Goal: Communication & Community: Answer question/provide support

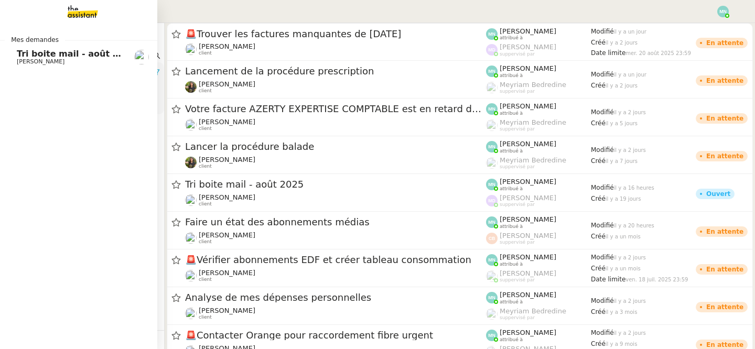
click at [30, 60] on span "[PERSON_NAME]" at bounding box center [41, 61] width 48 height 7
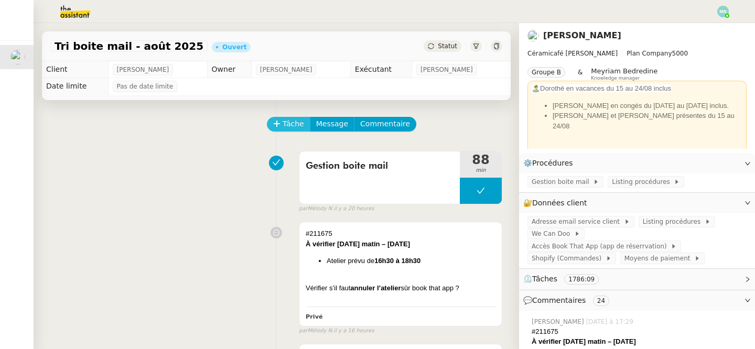
click at [296, 121] on span "Tâche" at bounding box center [292, 124] width 21 height 12
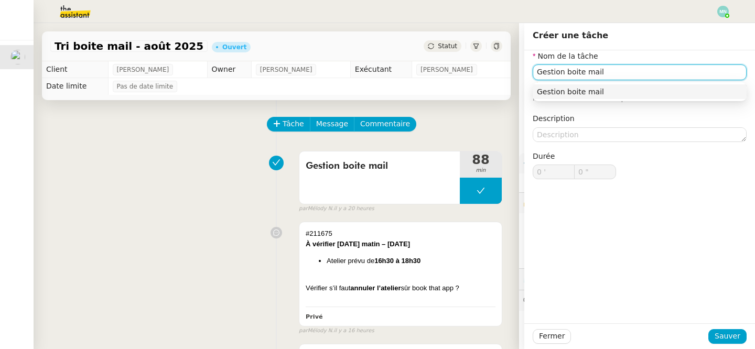
click at [671, 89] on div "Gestion boite mail" at bounding box center [639, 91] width 205 height 9
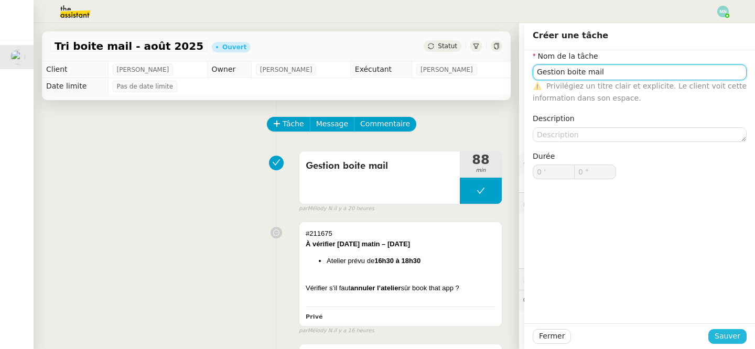
type input "Gestion boite mail"
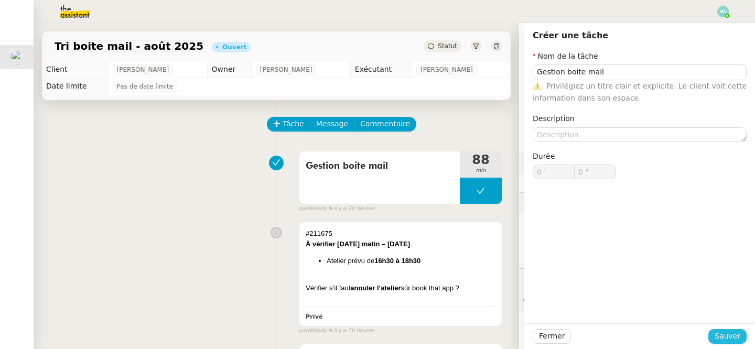
click at [725, 333] on span "Sauver" at bounding box center [727, 336] width 26 height 12
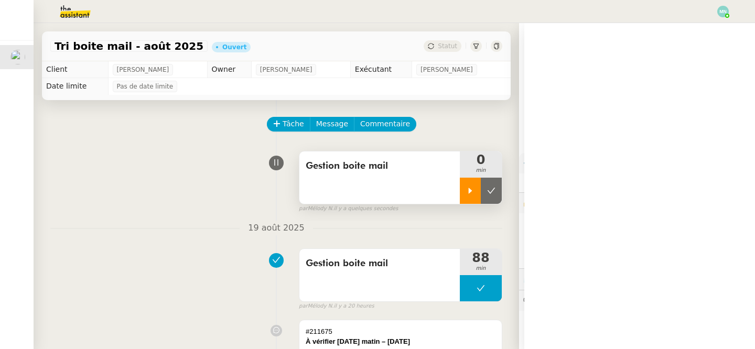
click at [471, 187] on icon at bounding box center [470, 191] width 8 height 8
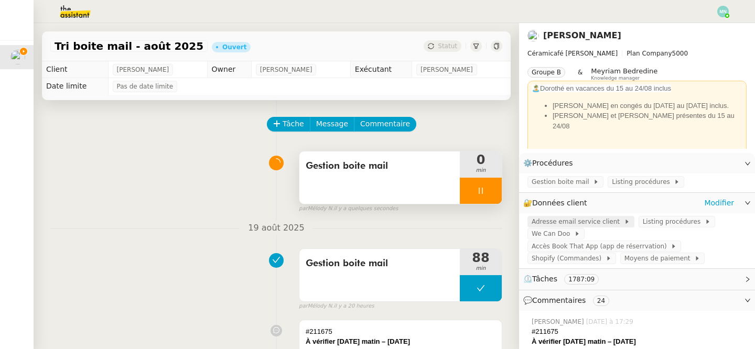
click at [568, 224] on span "Adresse email service client" at bounding box center [577, 221] width 92 height 10
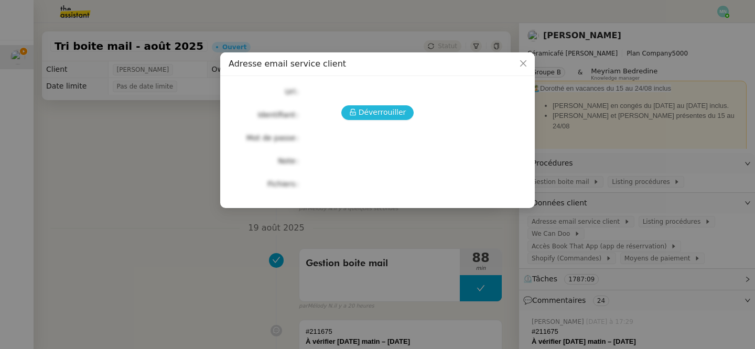
click at [375, 106] on span "Déverrouiller" at bounding box center [382, 112] width 48 height 12
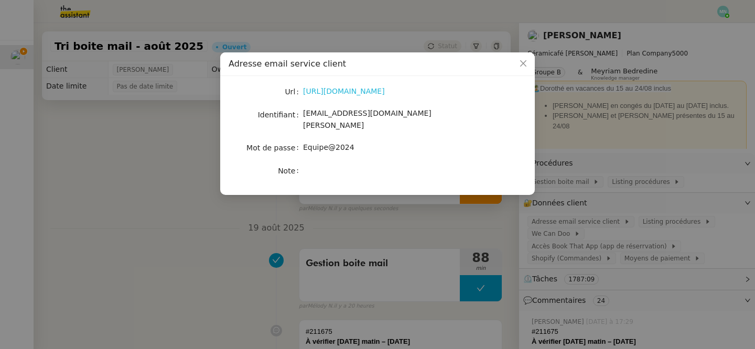
click at [350, 92] on link "[URL][DOMAIN_NAME]" at bounding box center [344, 91] width 82 height 8
click at [361, 211] on nz-modal-container "Adresse email service client Url [URL][DOMAIN_NAME] Identifiant [EMAIL_ADDRESS]…" at bounding box center [377, 174] width 755 height 349
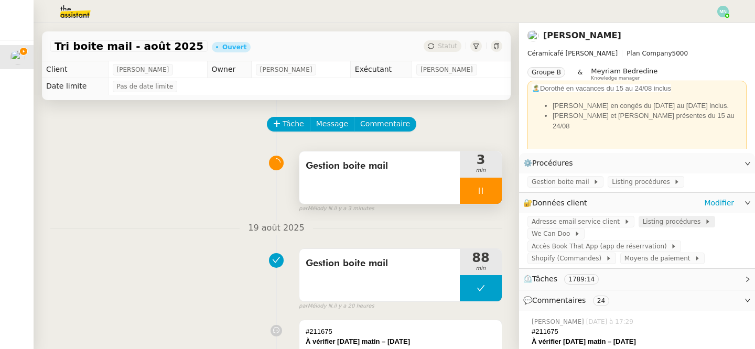
click at [649, 219] on span "Listing procédures" at bounding box center [673, 221] width 62 height 10
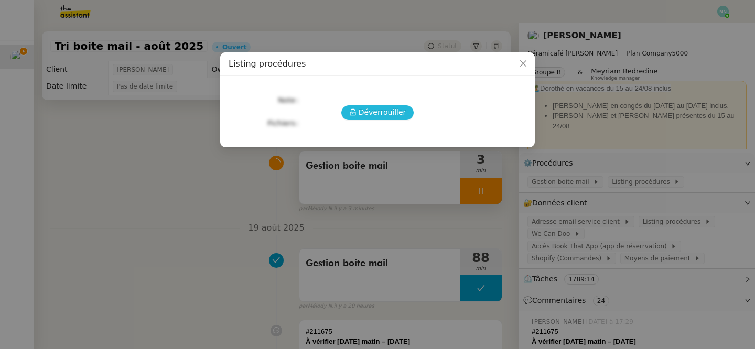
click at [391, 112] on span "Déverrouiller" at bounding box center [382, 112] width 48 height 12
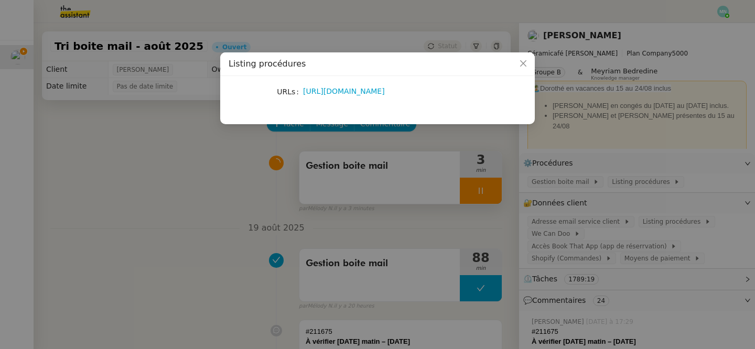
click at [379, 85] on div "[URL][DOMAIN_NAME]" at bounding box center [389, 91] width 173 height 12
click at [374, 91] on link "[URL][DOMAIN_NAME]" at bounding box center [344, 91] width 82 height 8
click at [475, 229] on nz-modal-container "Listing procédures URLs [URL][DOMAIN_NAME]" at bounding box center [377, 174] width 755 height 349
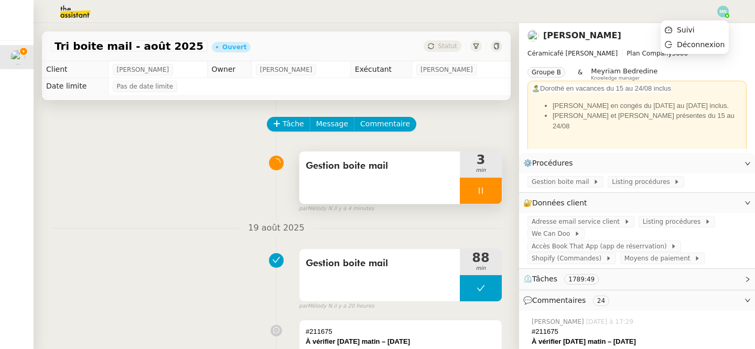
click at [723, 13] on img at bounding box center [723, 12] width 12 height 12
click at [727, 9] on img at bounding box center [723, 12] width 12 height 12
click at [690, 31] on span "Suivi" at bounding box center [686, 30] width 18 height 8
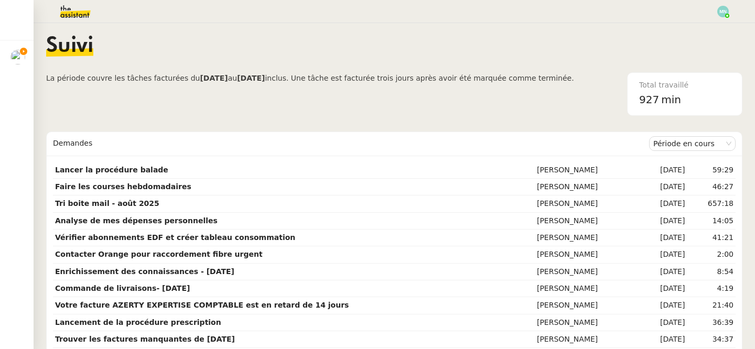
click at [200, 77] on b "[DATE]" at bounding box center [214, 78] width 28 height 8
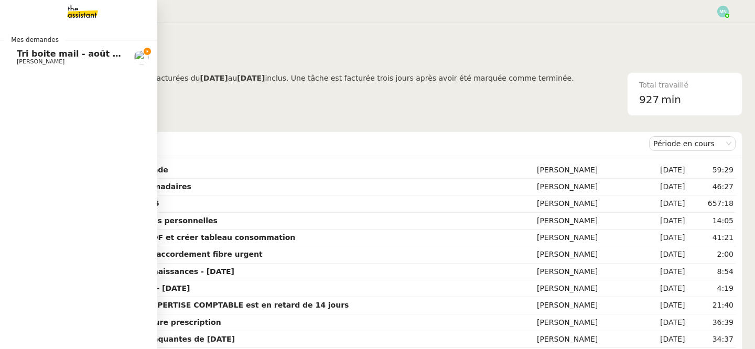
click at [70, 19] on img at bounding box center [74, 11] width 81 height 23
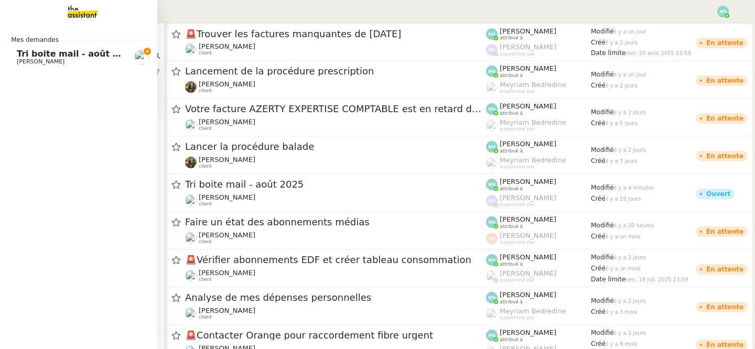
click at [70, 19] on img at bounding box center [74, 11] width 81 height 23
click at [93, 72] on div "Mes demandes Tri boite mail - [DATE] [PERSON_NAME]" at bounding box center [78, 186] width 157 height 326
click at [66, 74] on div "Mes demandes Tri boite mail - [DATE] [PERSON_NAME]" at bounding box center [78, 186] width 157 height 326
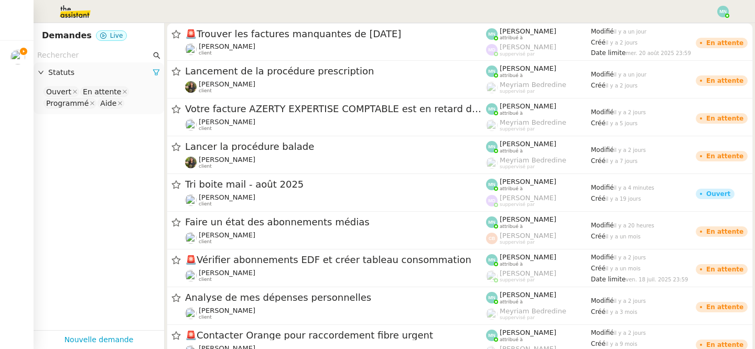
click at [126, 103] on nz-select-top-control "Ouvert En attente Programmé Aide" at bounding box center [99, 97] width 114 height 25
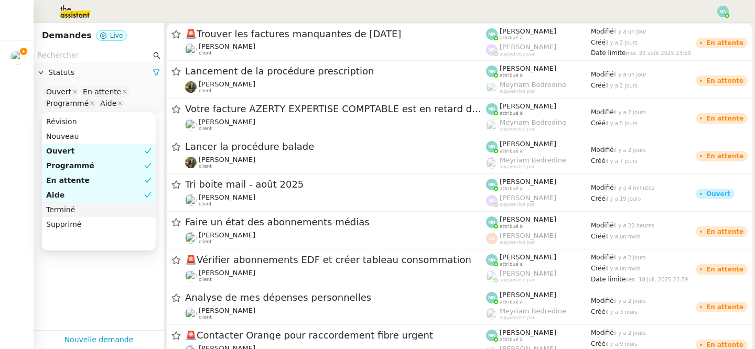
click at [81, 212] on div "Terminé" at bounding box center [98, 209] width 105 height 9
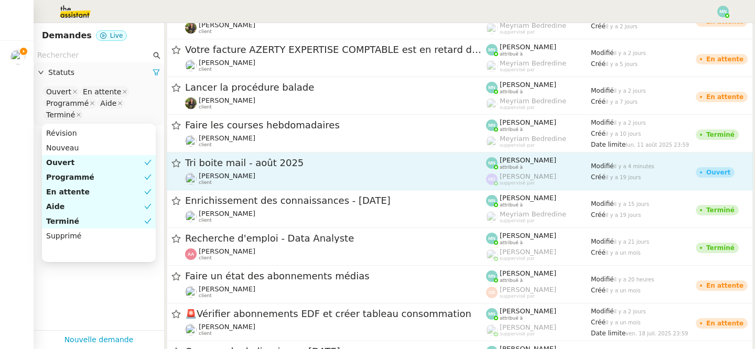
scroll to position [107, 0]
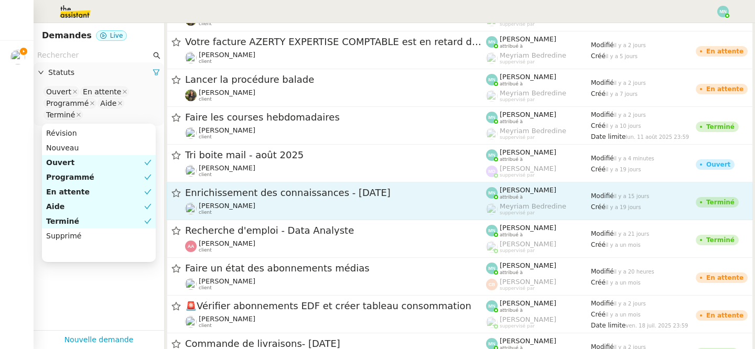
click at [244, 195] on span "Enrichissement des connaissances - [DATE]" at bounding box center [335, 192] width 301 height 9
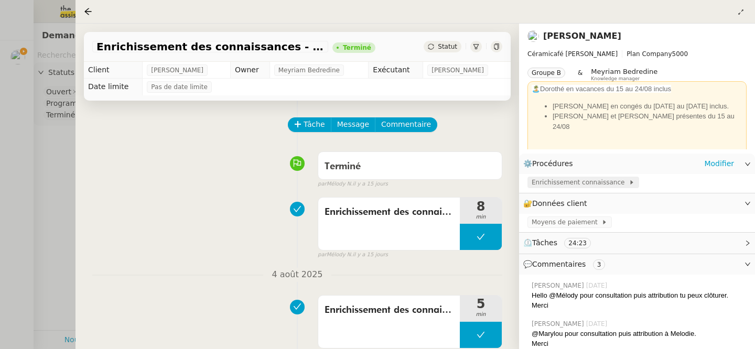
click at [566, 181] on span "Enrichissement connaissance" at bounding box center [579, 182] width 97 height 10
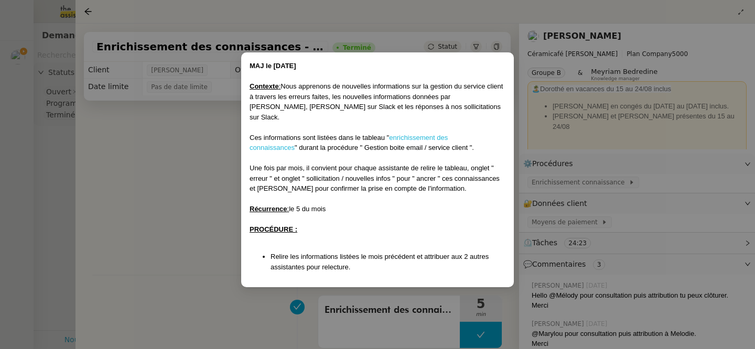
click at [406, 134] on link "enrichissement des connaissances" at bounding box center [348, 143] width 198 height 18
click at [171, 223] on nz-modal-container "MAJ le [DATE] Contexte : Nous apprenons de nouvelles informations sur la gestio…" at bounding box center [377, 174] width 755 height 349
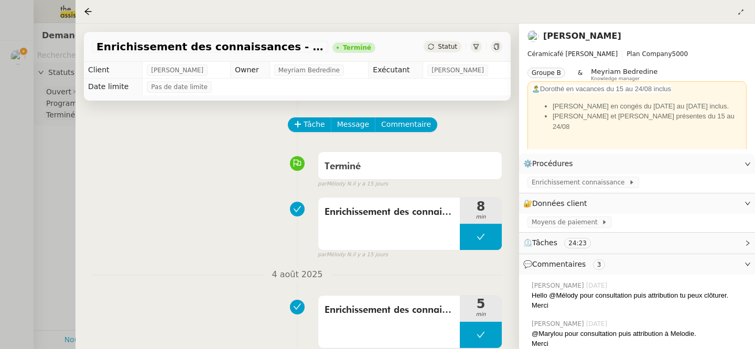
click at [64, 130] on div at bounding box center [377, 174] width 755 height 349
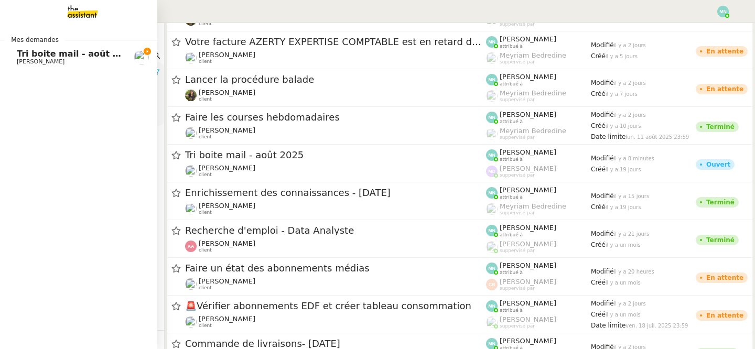
click at [33, 55] on span "Tri boite mail - août 2025" at bounding box center [76, 54] width 119 height 10
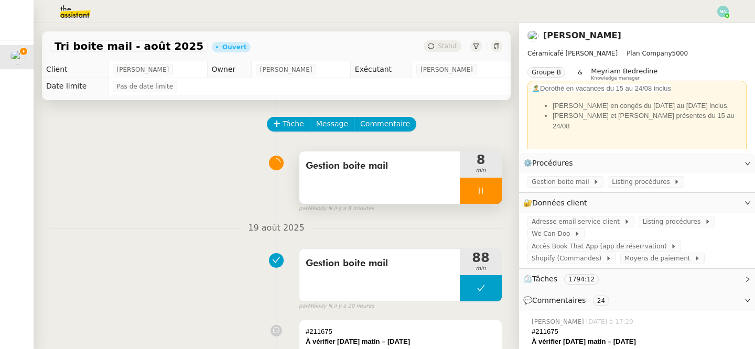
click at [474, 188] on div at bounding box center [481, 191] width 42 height 26
click at [474, 188] on div at bounding box center [470, 191] width 21 height 26
click at [576, 253] on span "Shopify (Commandes)" at bounding box center [568, 258] width 74 height 10
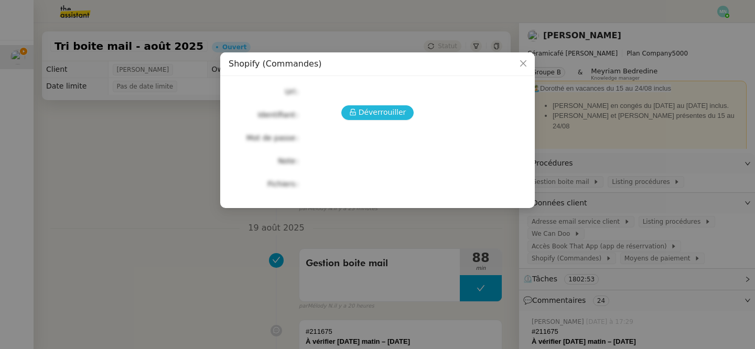
click at [383, 117] on span "Déverrouiller" at bounding box center [382, 112] width 48 height 12
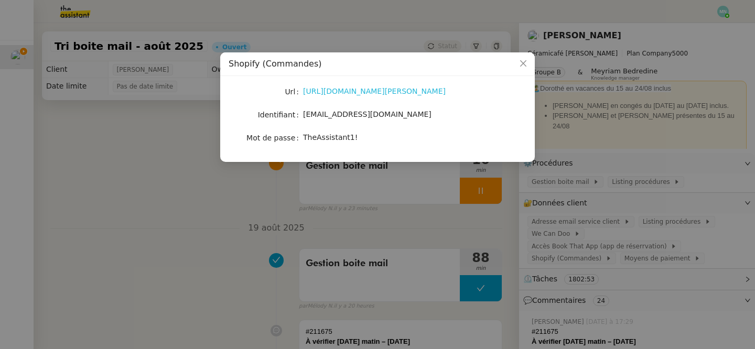
click at [352, 92] on link "[URL][DOMAIN_NAME][PERSON_NAME]" at bounding box center [374, 91] width 143 height 8
click at [166, 193] on nz-modal-container "Shopify (Commandes) Url [URL][DOMAIN_NAME][PERSON_NAME] Identifiant [EMAIL_ADDR…" at bounding box center [377, 174] width 755 height 349
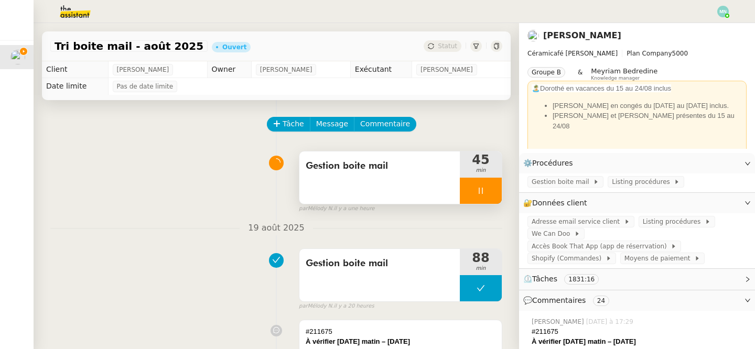
click at [473, 186] on div at bounding box center [481, 191] width 42 height 26
click at [484, 190] on button at bounding box center [491, 191] width 21 height 26
click at [468, 194] on button at bounding box center [481, 191] width 42 height 26
click at [468, 195] on div at bounding box center [470, 191] width 21 height 26
click at [477, 198] on div at bounding box center [481, 191] width 42 height 26
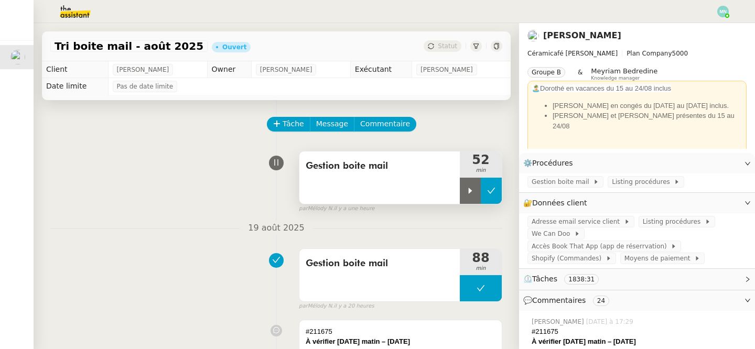
click at [485, 198] on button at bounding box center [491, 191] width 21 height 26
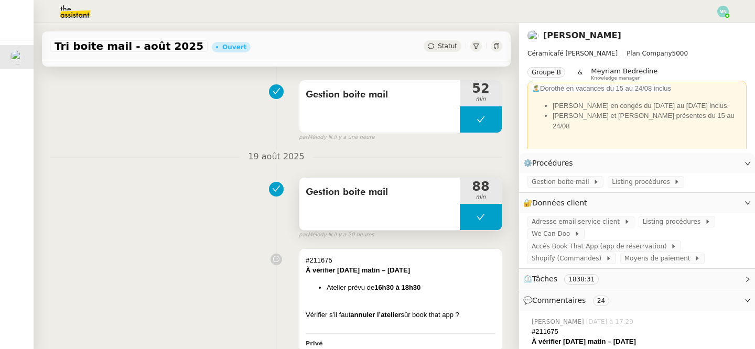
scroll to position [74, 0]
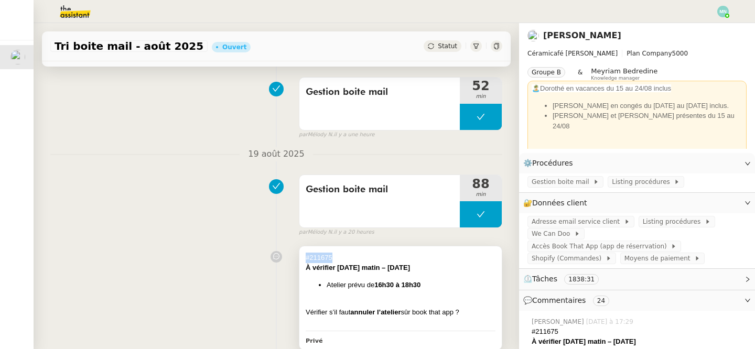
drag, startPoint x: 337, startPoint y: 253, endPoint x: 302, endPoint y: 255, distance: 34.6
click at [302, 255] on div "#211675 À vérifier [DATE] matin – [DATE] Atelier prévu de 16h30 à 18h30 Vérifie…" at bounding box center [400, 297] width 202 height 103
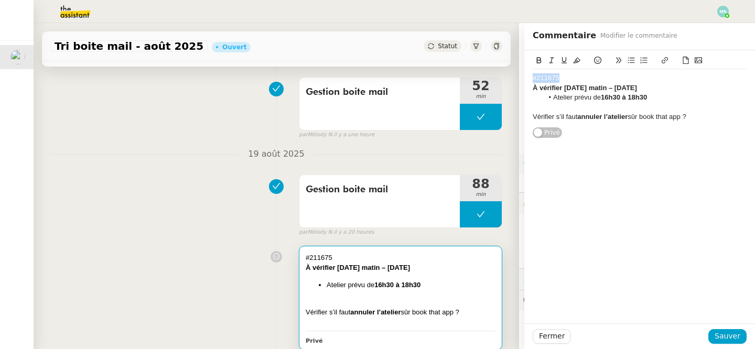
drag, startPoint x: 564, startPoint y: 80, endPoint x: 510, endPoint y: 80, distance: 54.0
click at [510, 80] on app-ticket "Tri boite mail - [DATE] Ouvert Statut Client [PERSON_NAME] Owner [PERSON_NAME] …" at bounding box center [394, 186] width 721 height 326
copy div "#211675"
click at [559, 339] on span "Fermer" at bounding box center [552, 336] width 26 height 12
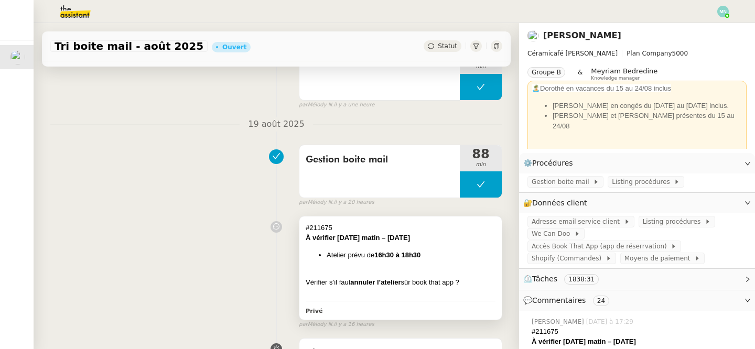
scroll to position [105, 0]
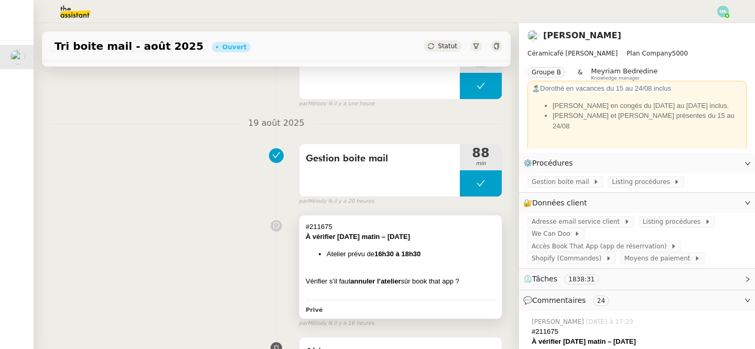
click at [351, 225] on div "#211675" at bounding box center [401, 227] width 190 height 10
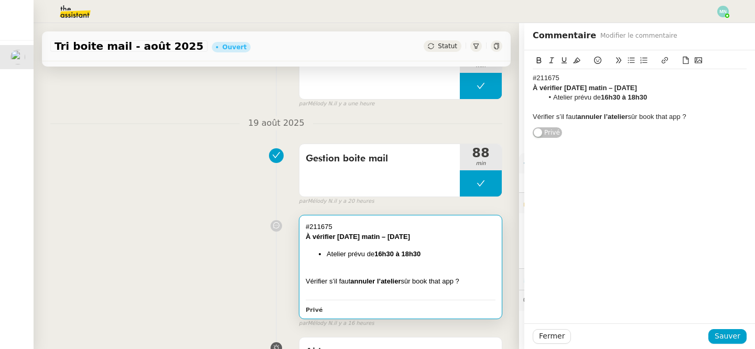
click at [575, 77] on div "#211675" at bounding box center [639, 77] width 214 height 9
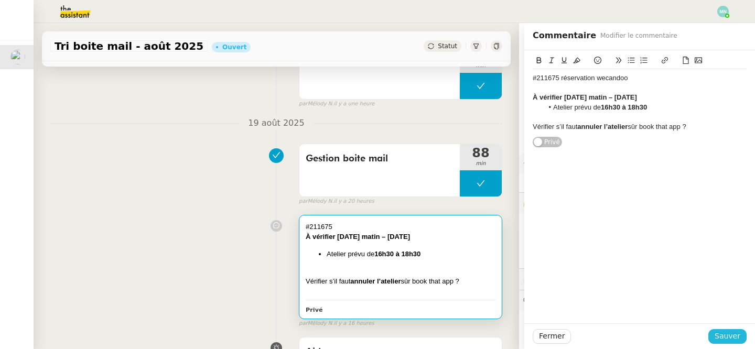
click at [724, 333] on span "Sauver" at bounding box center [727, 336] width 26 height 12
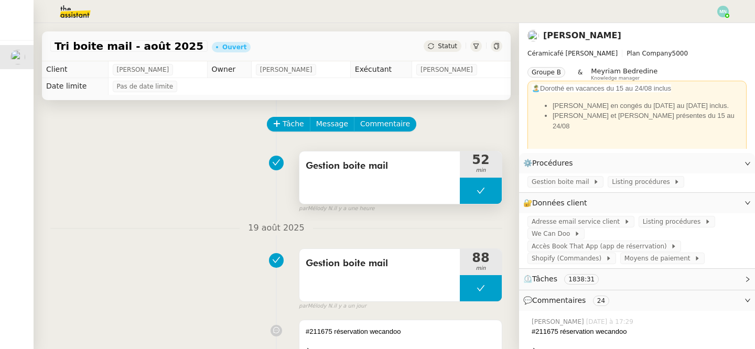
click at [476, 194] on button at bounding box center [481, 191] width 42 height 26
click at [476, 194] on div at bounding box center [470, 191] width 21 height 26
click at [472, 187] on div at bounding box center [481, 191] width 42 height 26
click at [485, 190] on button at bounding box center [491, 191] width 21 height 26
click at [481, 203] on button at bounding box center [481, 191] width 42 height 26
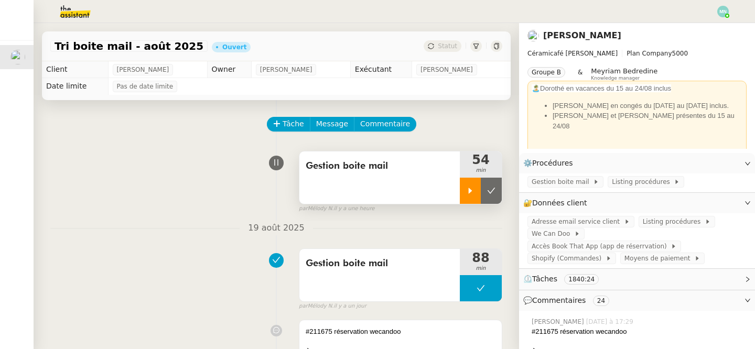
click at [475, 201] on div at bounding box center [470, 191] width 21 height 26
click at [471, 192] on div at bounding box center [481, 191] width 42 height 26
click at [498, 195] on button at bounding box center [491, 191] width 21 height 26
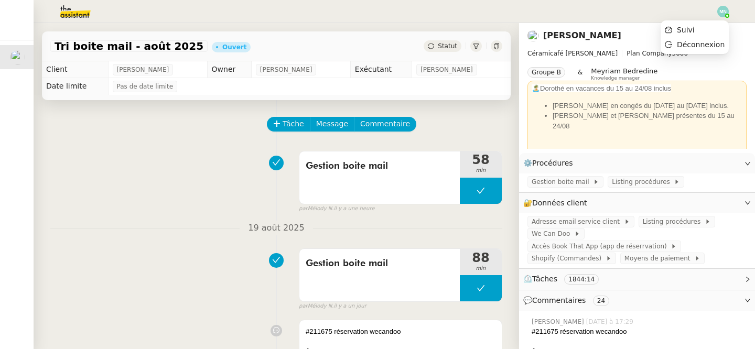
click at [719, 13] on img at bounding box center [723, 12] width 12 height 12
click at [699, 31] on li "Suivi" at bounding box center [694, 30] width 68 height 15
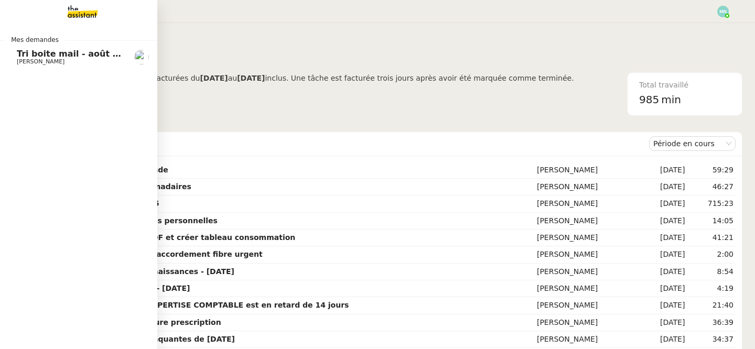
click at [25, 54] on span "Tri boite mail - août 2025" at bounding box center [76, 54] width 119 height 10
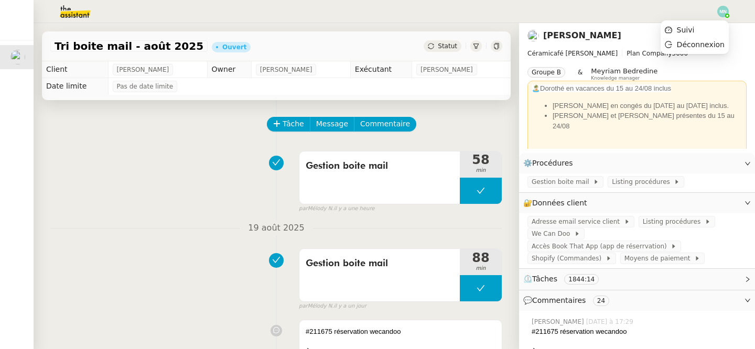
click at [722, 15] on img at bounding box center [723, 12] width 12 height 12
click at [694, 27] on span "Suivi" at bounding box center [686, 30] width 18 height 8
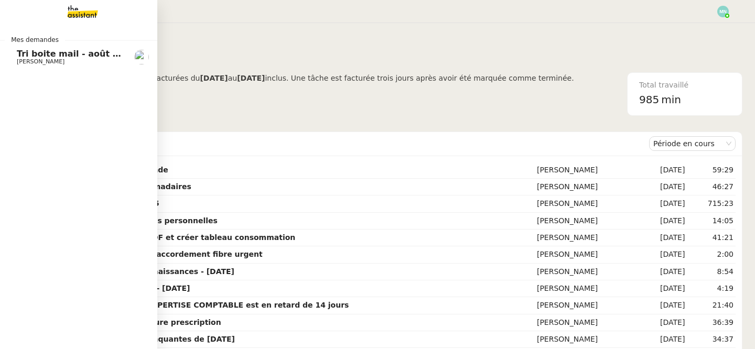
click at [41, 52] on span "Tri boite mail - août 2025" at bounding box center [76, 54] width 119 height 10
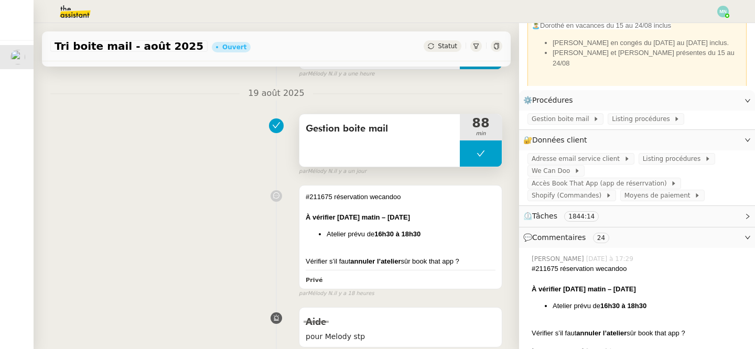
scroll to position [138, 0]
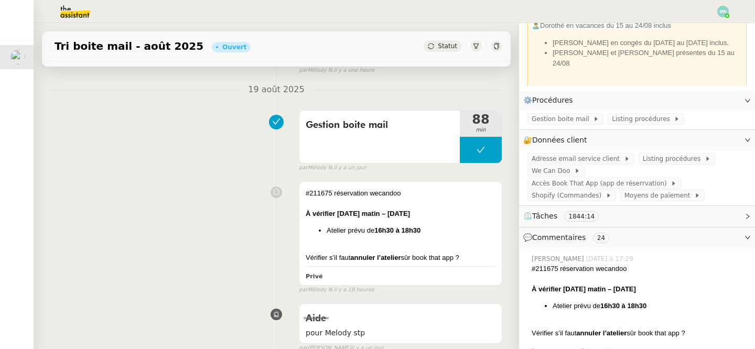
click at [214, 188] on div "#211675 réservation wecandoo À vérifier [DATE] matin – [DATE] Atelier prévu de …" at bounding box center [276, 236] width 452 height 118
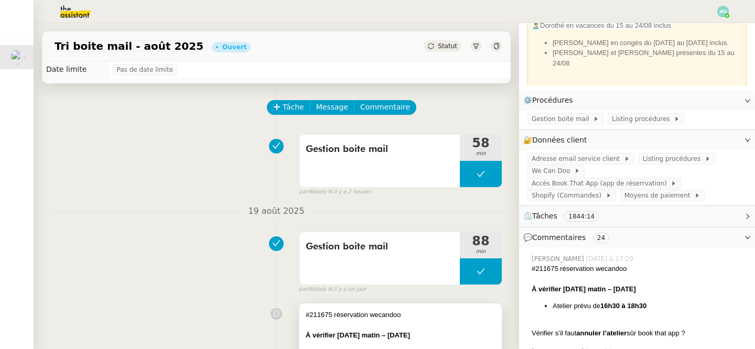
scroll to position [13, 0]
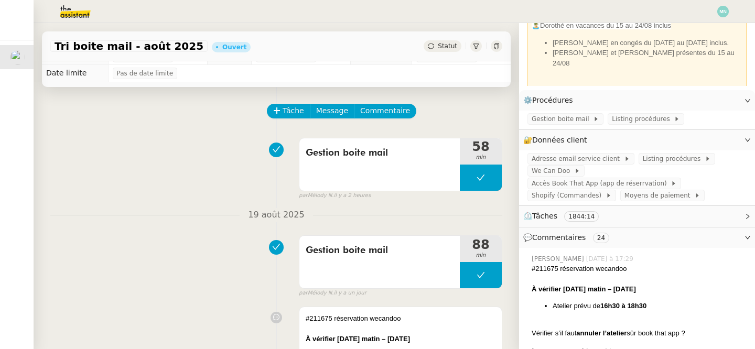
click at [66, 14] on img at bounding box center [66, 11] width 81 height 23
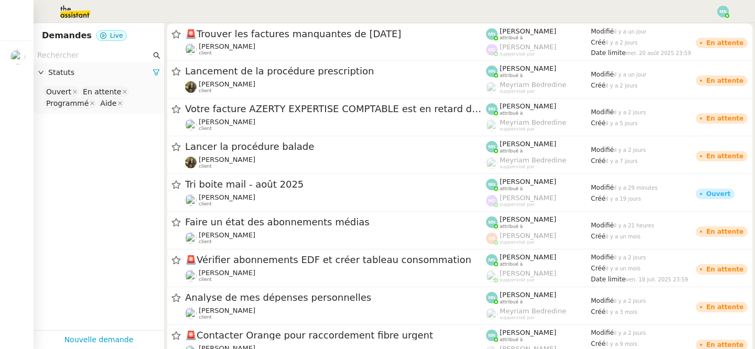
click at [726, 13] on img at bounding box center [723, 12] width 12 height 12
click at [708, 27] on li "Suivi" at bounding box center [694, 30] width 68 height 15
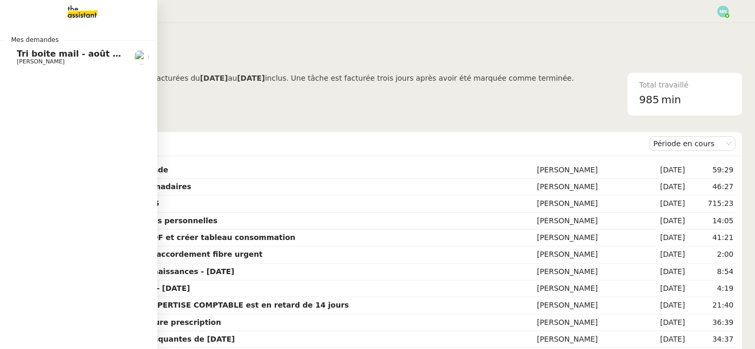
click at [23, 54] on span "Tri boite mail - août 2025" at bounding box center [76, 54] width 119 height 10
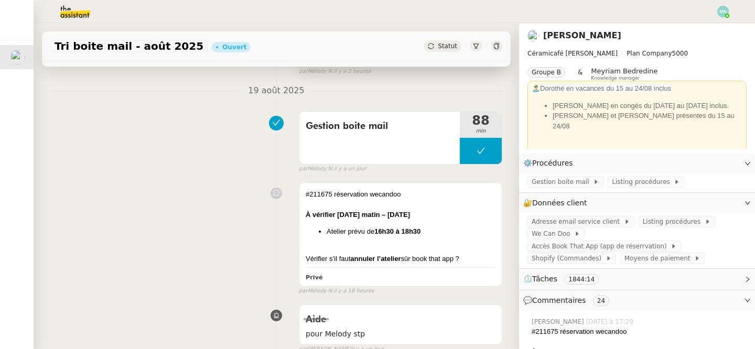
scroll to position [156, 0]
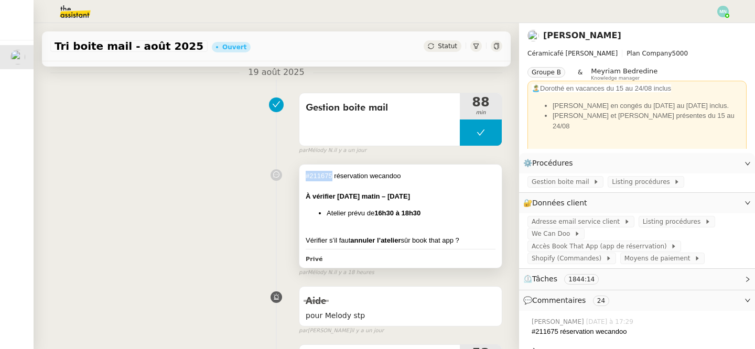
drag, startPoint x: 332, startPoint y: 173, endPoint x: 303, endPoint y: 173, distance: 28.8
click at [303, 173] on div "#211675 réservation wecandoo À vérifier [DATE] matin – [DATE] Atelier prévu de …" at bounding box center [400, 216] width 202 height 103
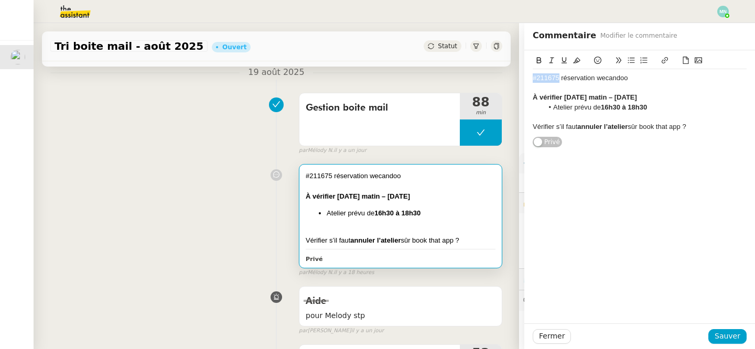
drag, startPoint x: 559, startPoint y: 78, endPoint x: 520, endPoint y: 78, distance: 39.3
click at [519, 78] on app-ticket "Tri boite mail - [DATE] Ouvert Statut Client [PERSON_NAME] Owner [PERSON_NAME] …" at bounding box center [394, 186] width 721 height 326
copy div "#211675"
click at [559, 339] on span "Fermer" at bounding box center [552, 336] width 26 height 12
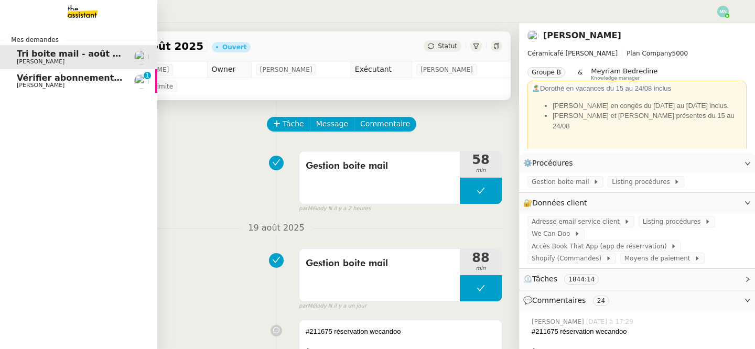
click at [24, 80] on span "Vérifier abonnements EDF et créer tableau consommation" at bounding box center [154, 78] width 275 height 10
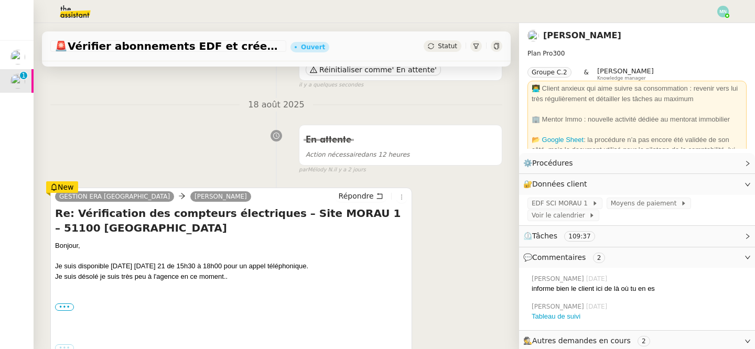
scroll to position [113, 0]
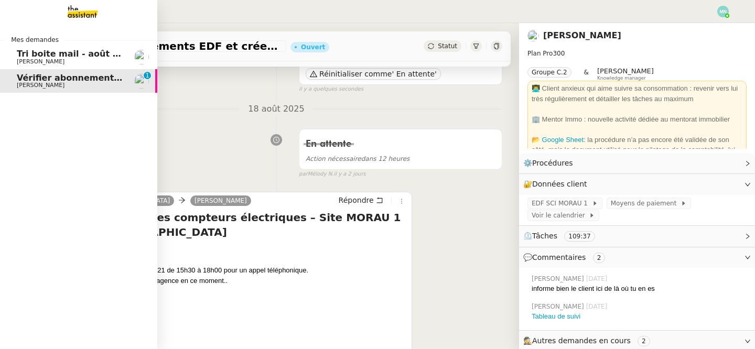
click at [25, 59] on span "[PERSON_NAME]" at bounding box center [41, 61] width 48 height 7
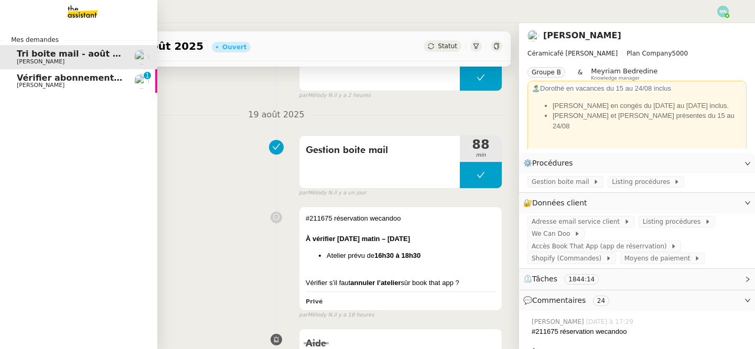
click at [43, 84] on span "[PERSON_NAME]" at bounding box center [41, 85] width 48 height 7
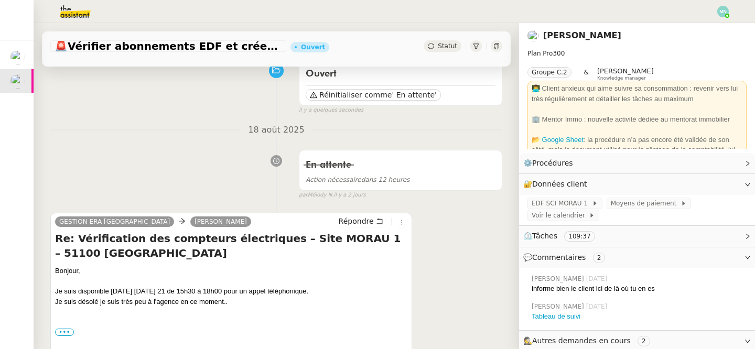
scroll to position [67, 0]
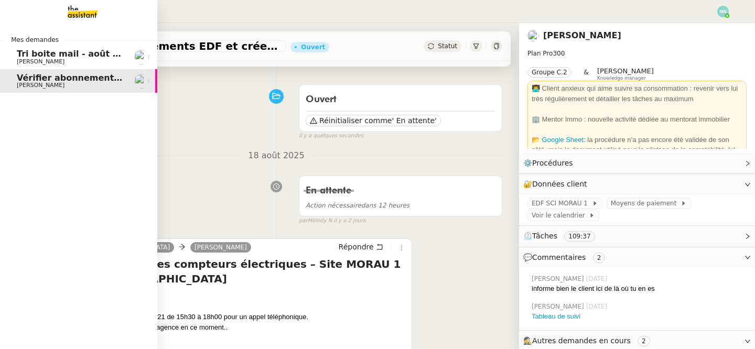
click at [20, 58] on span "Tri boite mail - août 2025" at bounding box center [76, 54] width 119 height 10
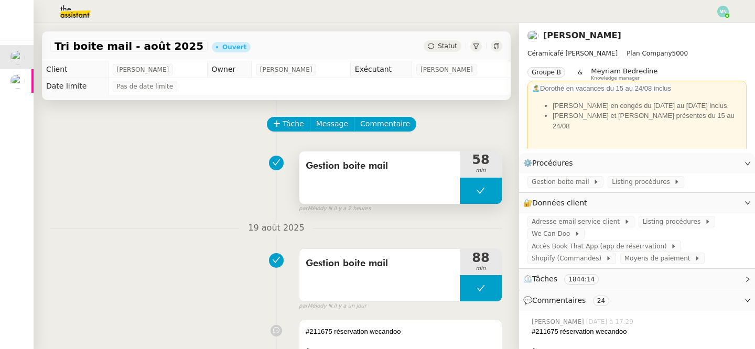
click at [468, 196] on button at bounding box center [481, 191] width 42 height 26
click at [468, 196] on div at bounding box center [470, 191] width 21 height 26
click at [471, 202] on div at bounding box center [481, 191] width 42 height 26
click at [498, 195] on button at bounding box center [491, 191] width 21 height 26
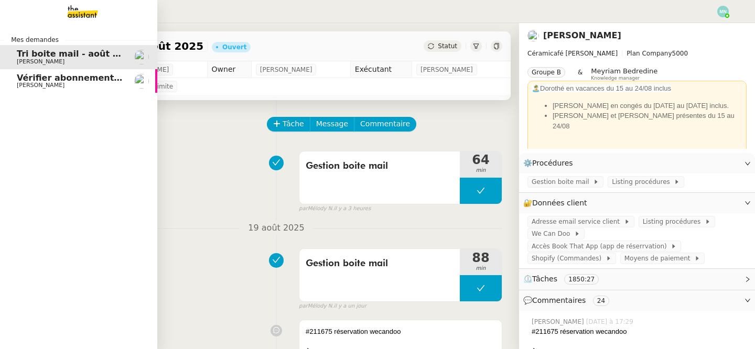
click at [19, 83] on span "[PERSON_NAME]" at bounding box center [41, 85] width 48 height 7
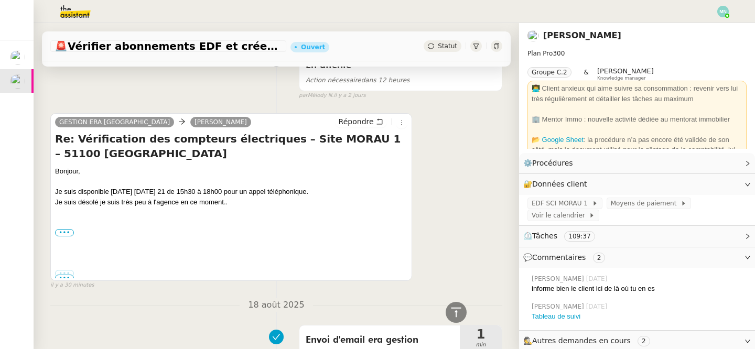
scroll to position [189, 0]
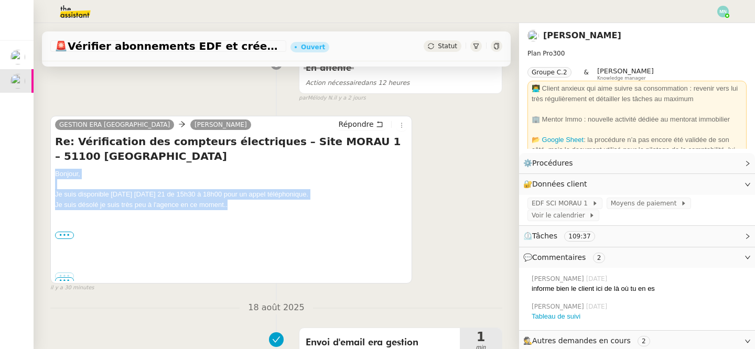
drag, startPoint x: 233, startPoint y: 203, endPoint x: 57, endPoint y: 172, distance: 178.8
click at [57, 172] on div "Bonjour, Je suis disponible [DATE] [DATE] 21 de 15h30 à 18h00 pour un appel tél…" at bounding box center [231, 210] width 352 height 82
copy div "Bonjour, Je suis disponible [DATE] [DATE] 21 de 15h30 à 18h00 pour un appel tél…"
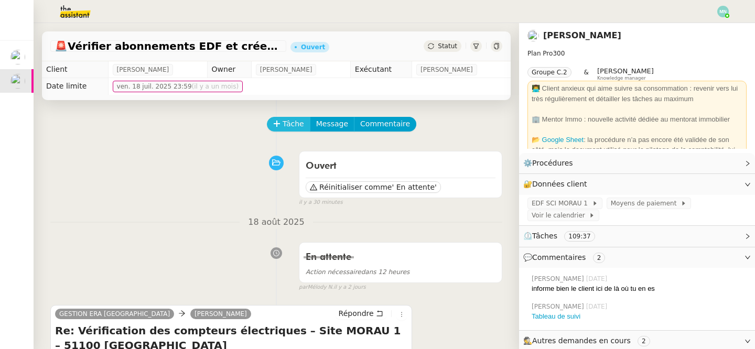
click at [290, 126] on span "Tâche" at bounding box center [292, 124] width 21 height 12
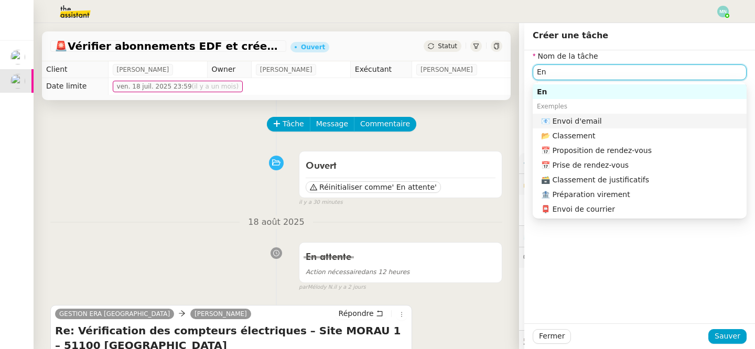
click at [603, 117] on div "📧 Envoi d'email" at bounding box center [641, 120] width 201 height 9
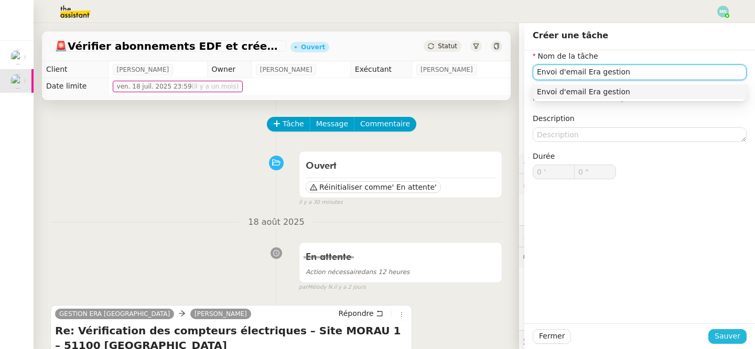
type input "Envoi d'email Era gestion"
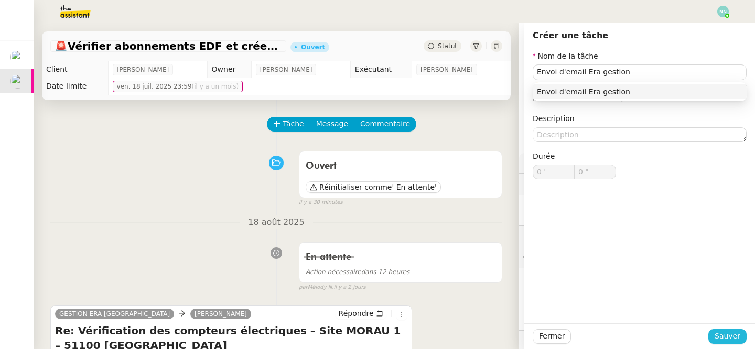
click at [725, 341] on span "Sauver" at bounding box center [727, 336] width 26 height 12
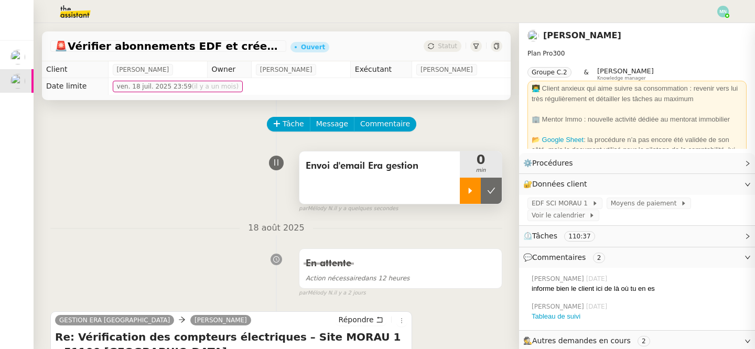
click at [470, 191] on icon at bounding box center [470, 191] width 4 height 6
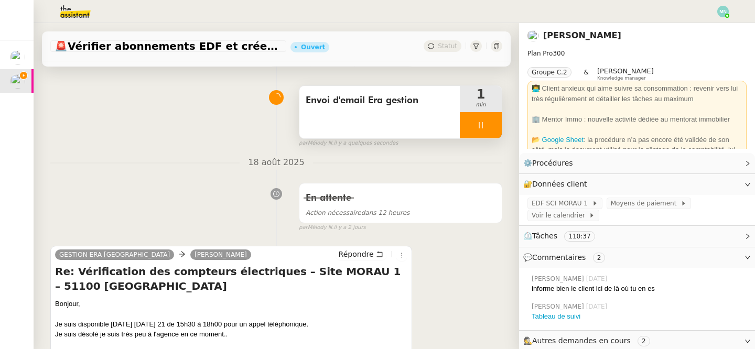
scroll to position [83, 0]
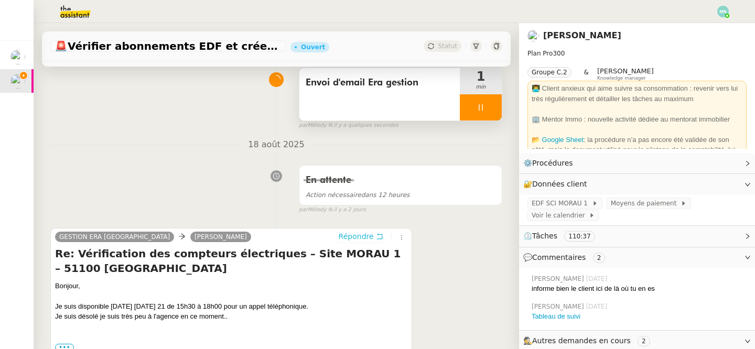
click at [359, 233] on span "Répondre" at bounding box center [356, 236] width 35 height 10
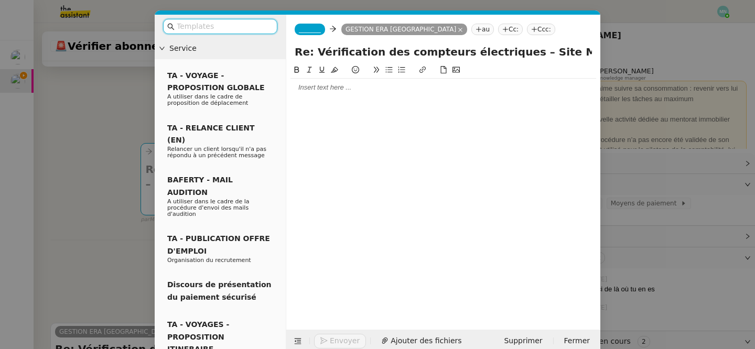
click at [329, 97] on div at bounding box center [443, 188] width 306 height 249
click at [324, 88] on div at bounding box center [443, 87] width 306 height 9
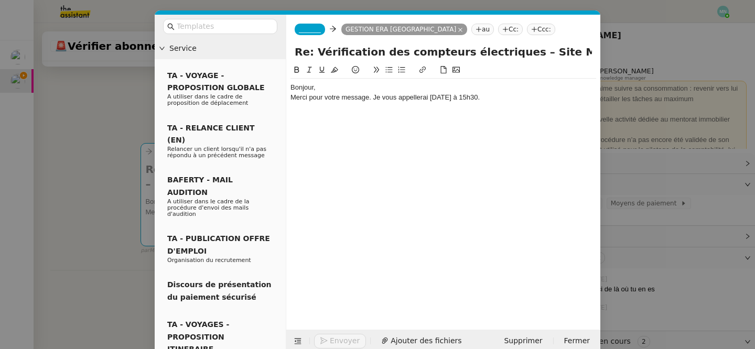
click at [329, 87] on div "Bonjour," at bounding box center [443, 87] width 306 height 9
click at [488, 108] on div "Merci pour votre message. Je vous appellerai [DATE] à 15h30." at bounding box center [443, 106] width 306 height 9
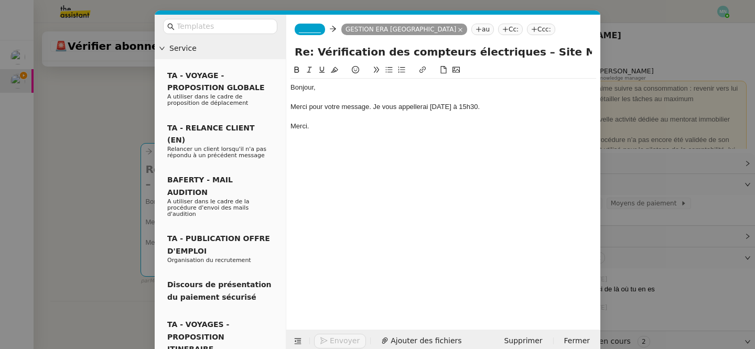
click at [309, 28] on span "_______" at bounding box center [310, 29] width 22 height 7
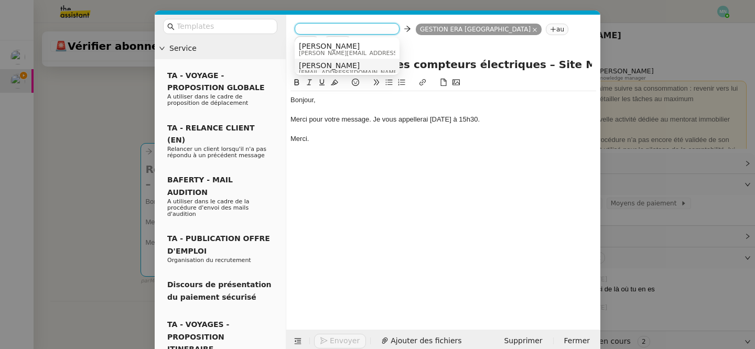
click at [328, 71] on span "[EMAIL_ADDRESS][DOMAIN_NAME]" at bounding box center [349, 73] width 101 height 6
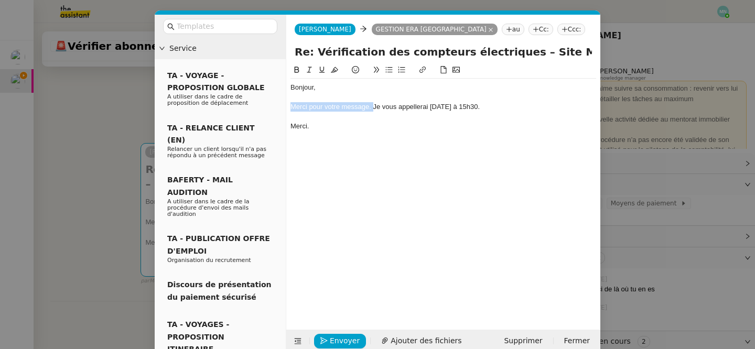
drag, startPoint x: 372, startPoint y: 107, endPoint x: 289, endPoint y: 107, distance: 82.8
click at [289, 107] on nz-spin "Bonjour, Merci pour votre message. Je vous appellerai [DATE] à 15h30. [GEOGRAPH…" at bounding box center [443, 191] width 314 height 254
click at [442, 106] on div "Je comprends, je vous appellerai [DATE] à 15h30." at bounding box center [443, 106] width 306 height 9
click at [413, 159] on div "Bonjour, Je comprends, je vous appellerai [DATE] à 15h30 si cela vous convient.…" at bounding box center [443, 188] width 306 height 249
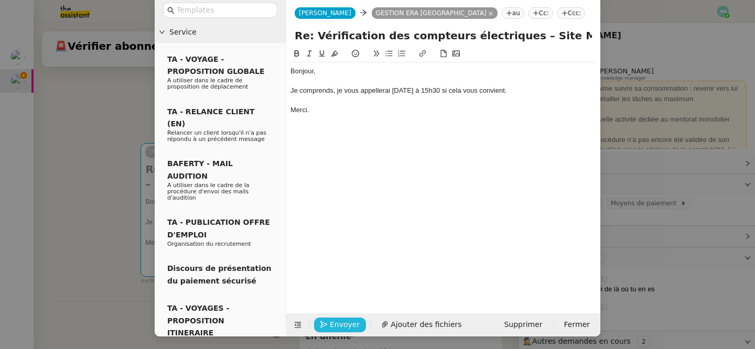
click at [344, 323] on span "Envoyer" at bounding box center [345, 325] width 30 height 12
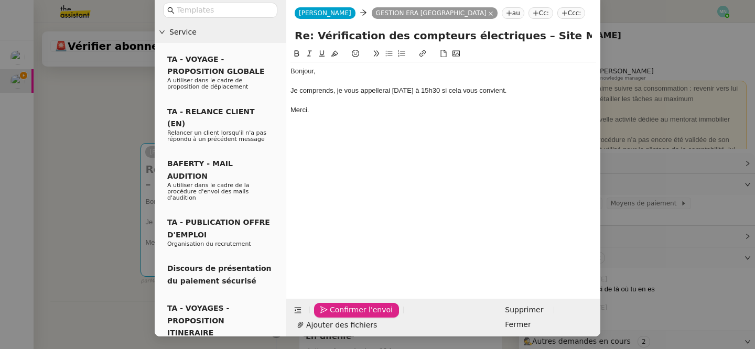
click at [344, 316] on span "Confirmer l'envoi" at bounding box center [361, 310] width 63 height 12
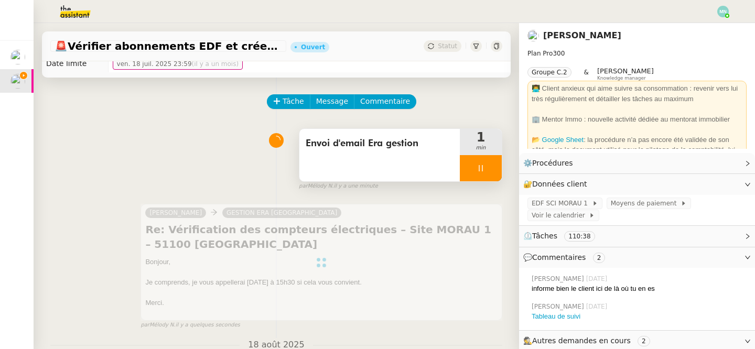
scroll to position [0, 0]
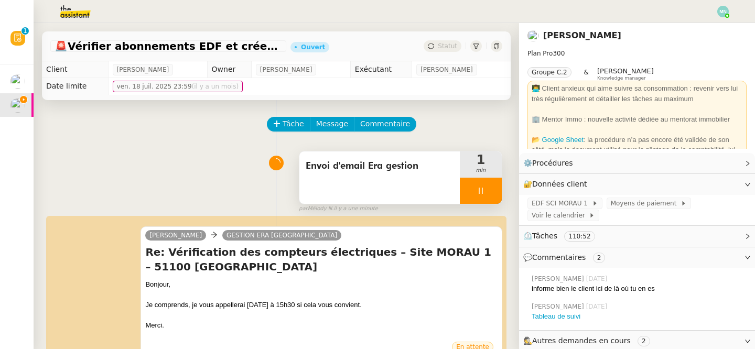
click at [472, 196] on div at bounding box center [481, 191] width 42 height 26
click at [495, 196] on button at bounding box center [491, 191] width 21 height 26
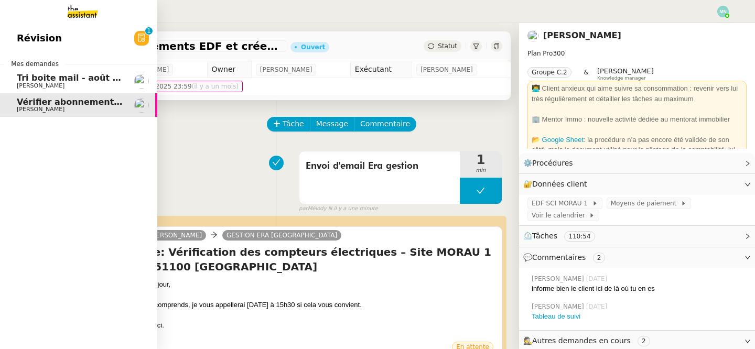
click at [35, 80] on span "Tri boite mail - août 2025" at bounding box center [76, 78] width 119 height 10
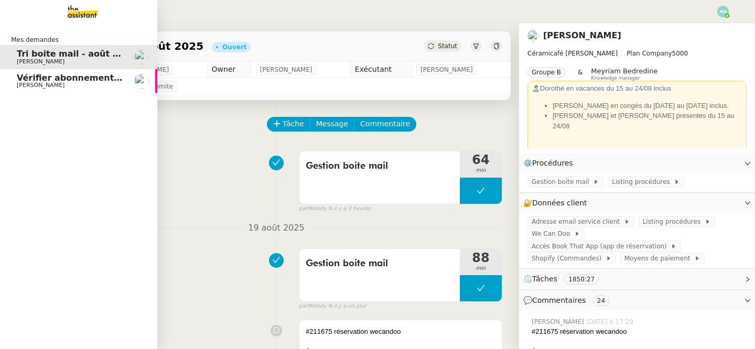
click at [19, 88] on span "[PERSON_NAME]" at bounding box center [41, 85] width 48 height 7
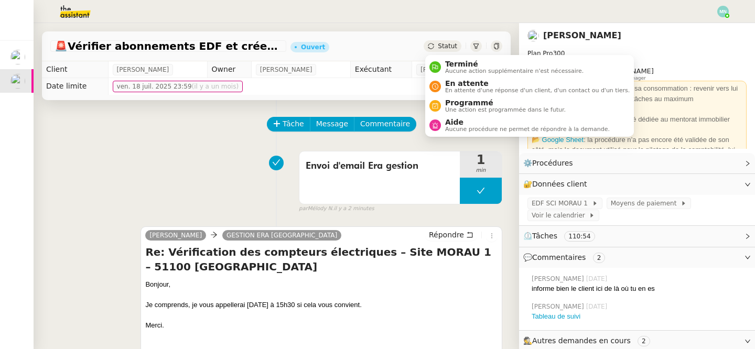
click at [452, 45] on span "Statut" at bounding box center [447, 45] width 19 height 7
click at [462, 85] on span "En attente" at bounding box center [537, 83] width 184 height 8
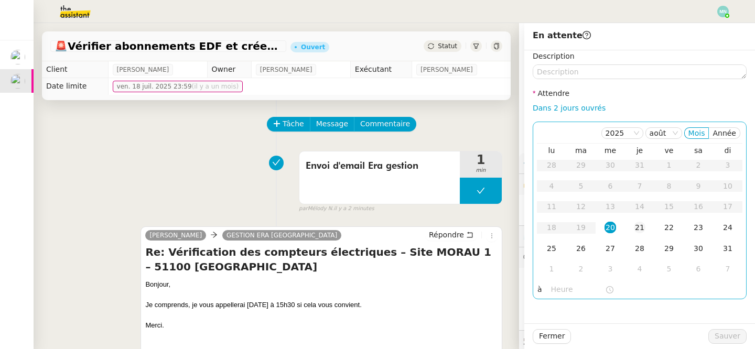
click at [640, 227] on div "21" at bounding box center [640, 228] width 12 height 12
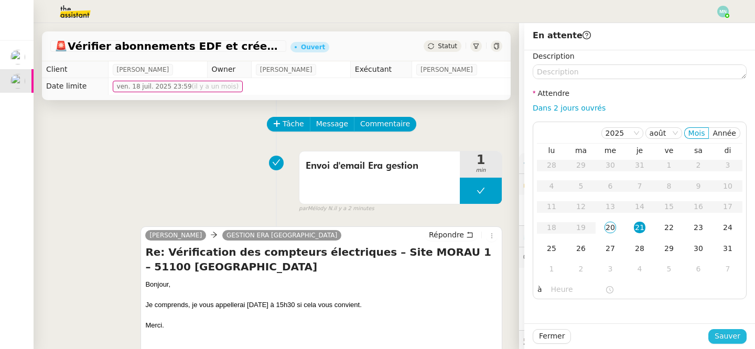
click at [726, 336] on span "Sauver" at bounding box center [727, 336] width 26 height 12
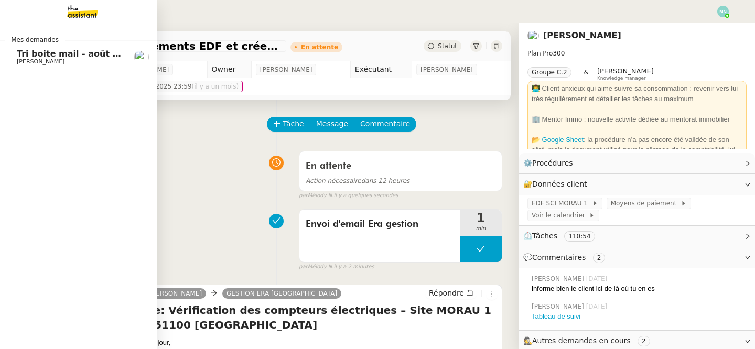
click at [29, 62] on span "[PERSON_NAME]" at bounding box center [41, 61] width 48 height 7
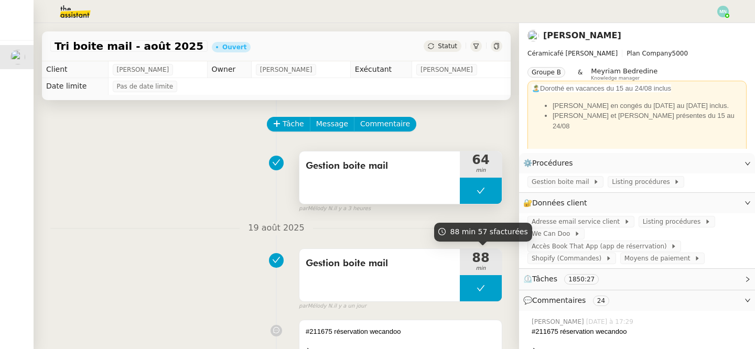
click at [465, 178] on button at bounding box center [481, 191] width 42 height 26
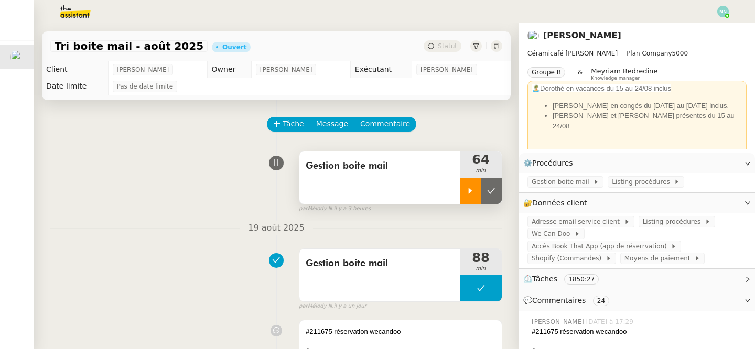
click at [468, 187] on icon at bounding box center [470, 191] width 8 height 8
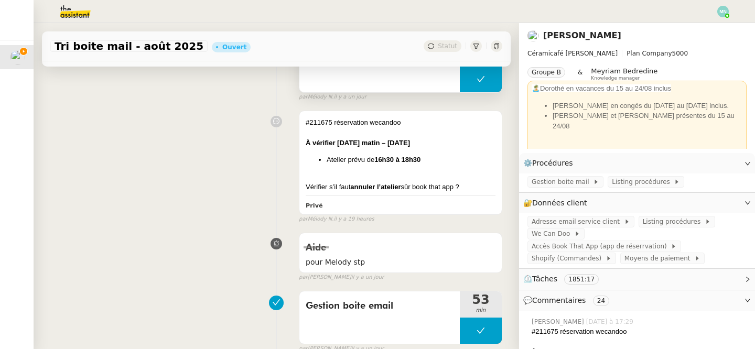
scroll to position [212, 0]
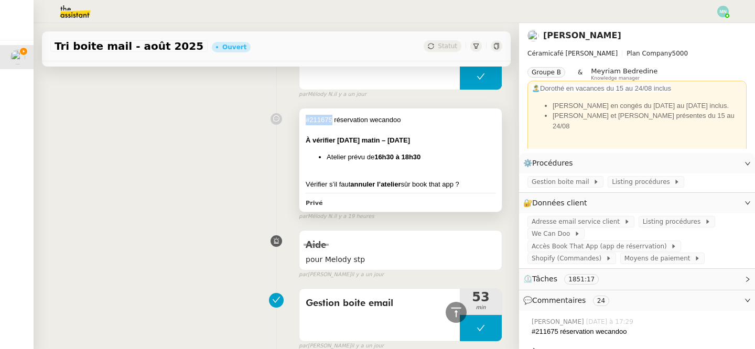
drag, startPoint x: 331, startPoint y: 118, endPoint x: 306, endPoint y: 118, distance: 25.2
click at [306, 118] on div "#211675 réservation wecandoo" at bounding box center [401, 120] width 190 height 10
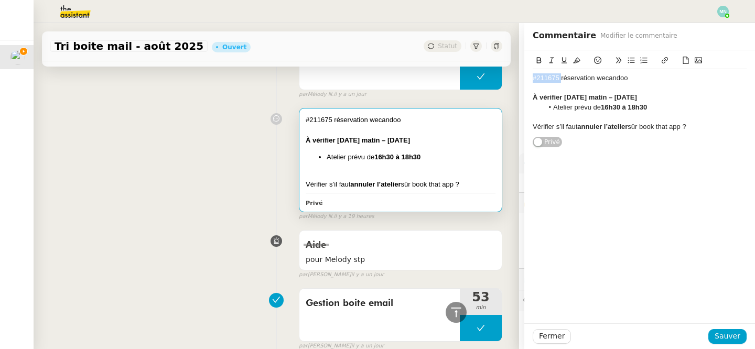
drag, startPoint x: 559, startPoint y: 77, endPoint x: 527, endPoint y: 77, distance: 32.0
click at [527, 77] on div "#211675 réservation wecandoo À vérifier [DATE] matin – [DATE] Atelier prévu de …" at bounding box center [639, 98] width 231 height 97
copy div "#211675"
click at [553, 337] on span "Fermer" at bounding box center [552, 336] width 26 height 12
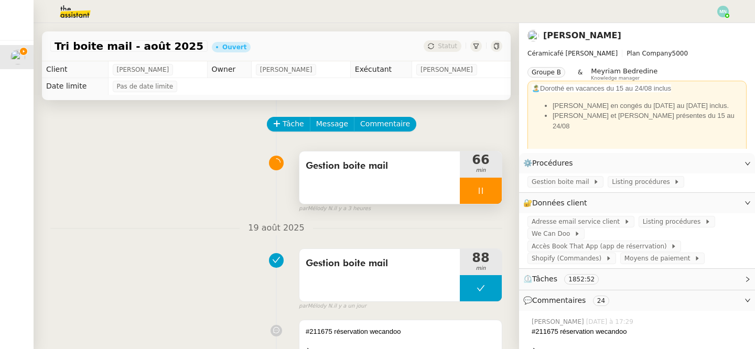
click at [474, 186] on div at bounding box center [481, 191] width 42 height 26
click at [493, 192] on icon at bounding box center [491, 191] width 8 height 8
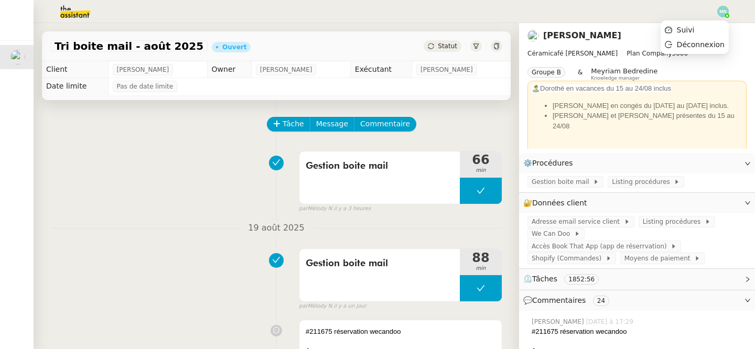
click at [721, 14] on img at bounding box center [723, 12] width 12 height 12
click at [705, 28] on li "Suivi" at bounding box center [694, 30] width 68 height 15
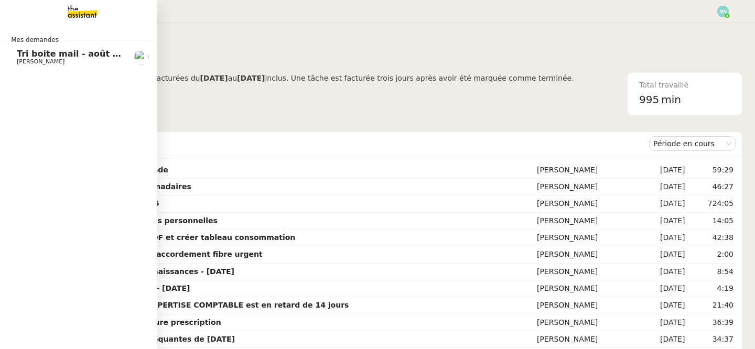
click at [33, 52] on span "Tri boite mail - août 2025" at bounding box center [76, 54] width 119 height 10
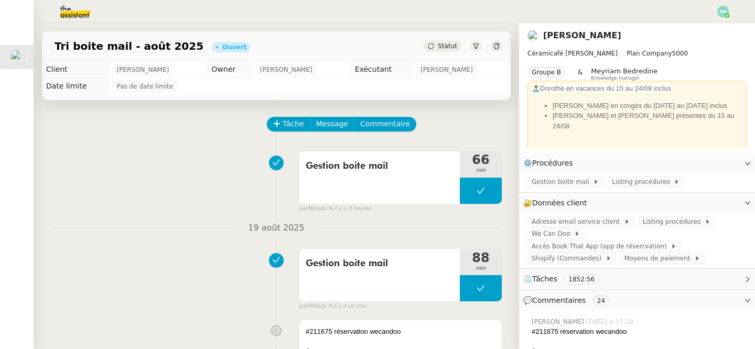
click at [722, 7] on img at bounding box center [723, 12] width 12 height 12
click at [709, 27] on li "Suivi" at bounding box center [694, 30] width 68 height 15
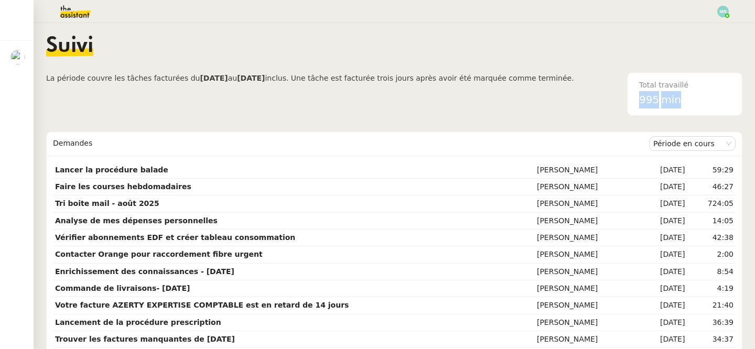
drag, startPoint x: 681, startPoint y: 101, endPoint x: 625, endPoint y: 101, distance: 56.1
click at [625, 101] on div "Total travaillé 995 min" at bounding box center [658, 93] width 168 height 43
copy div "995 min"
click at [352, 106] on span "La période couvre les tâches facturées du [DATE] au [DATE] inclus. Une tâche es…" at bounding box center [310, 93] width 528 height 43
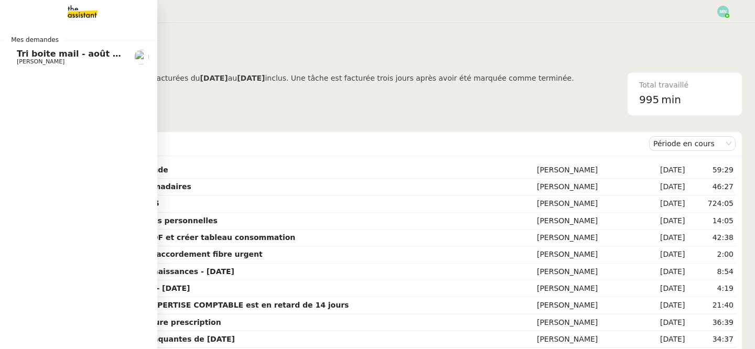
click at [32, 58] on span "Tri boite mail - août 2025" at bounding box center [76, 54] width 119 height 10
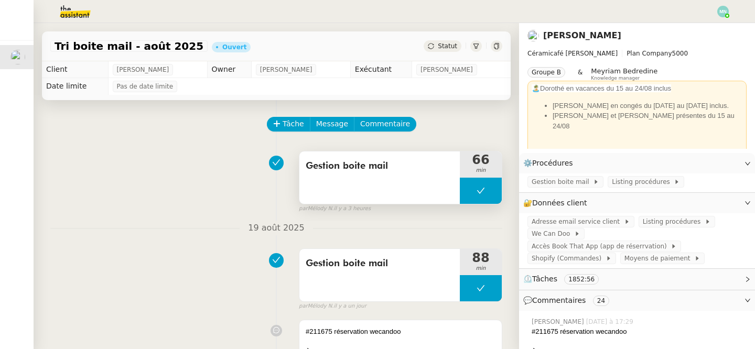
click at [468, 198] on button at bounding box center [481, 191] width 42 height 26
click at [468, 198] on div at bounding box center [470, 191] width 21 height 26
click at [473, 185] on div at bounding box center [481, 191] width 42 height 26
click at [492, 188] on icon at bounding box center [491, 191] width 8 height 8
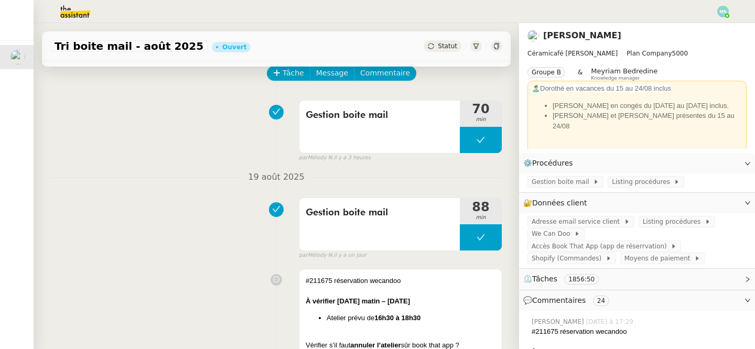
scroll to position [35, 0]
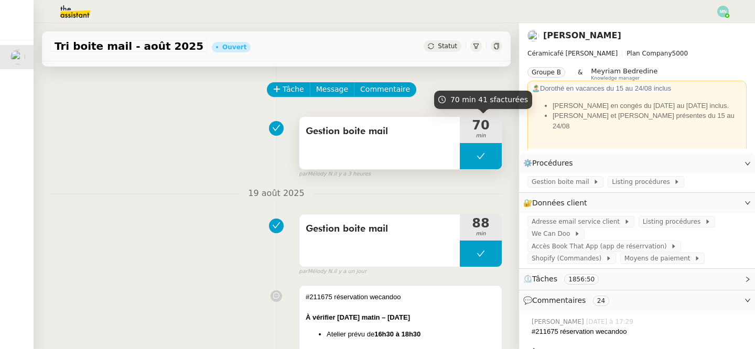
click at [481, 135] on span "min" at bounding box center [481, 136] width 42 height 9
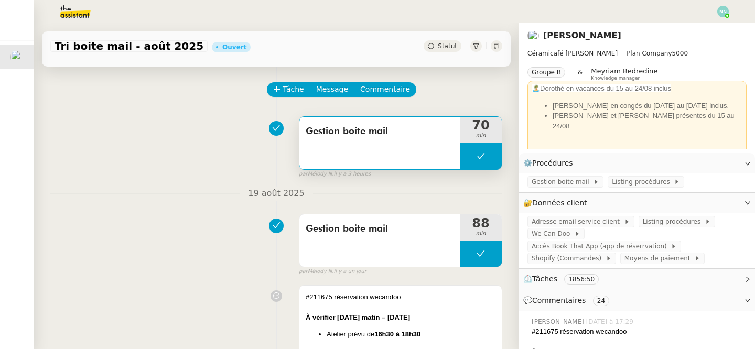
click at [477, 147] on button at bounding box center [481, 156] width 42 height 26
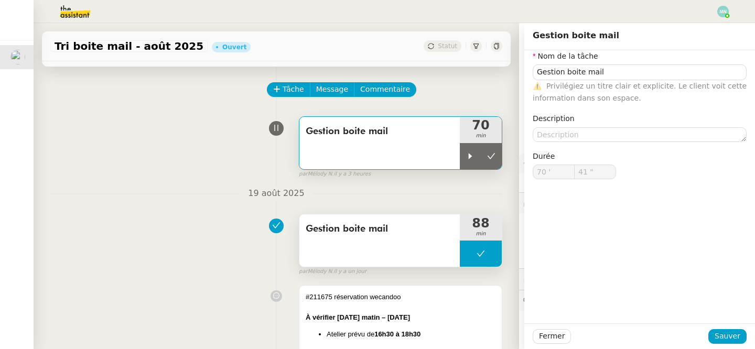
type input "Gestion boite mail"
type input "70 '"
type input "41 ""
type input "Gestion boite mail"
type input "70 '"
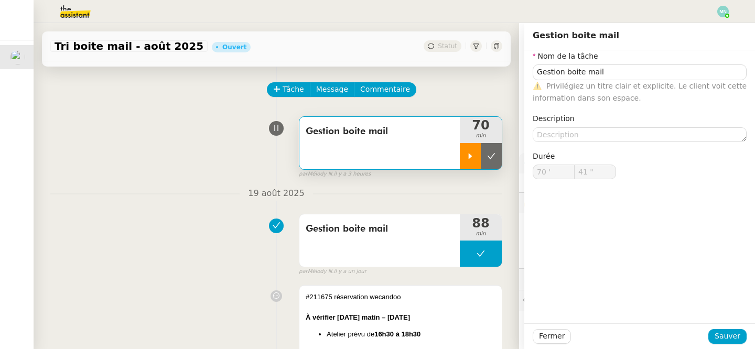
type input "41 ""
click at [471, 157] on icon at bounding box center [470, 156] width 4 height 6
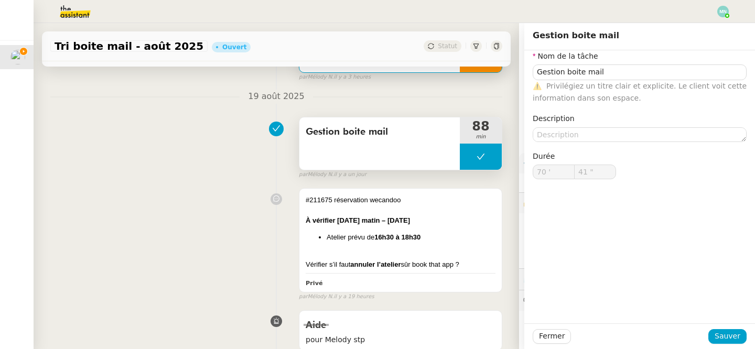
scroll to position [163, 0]
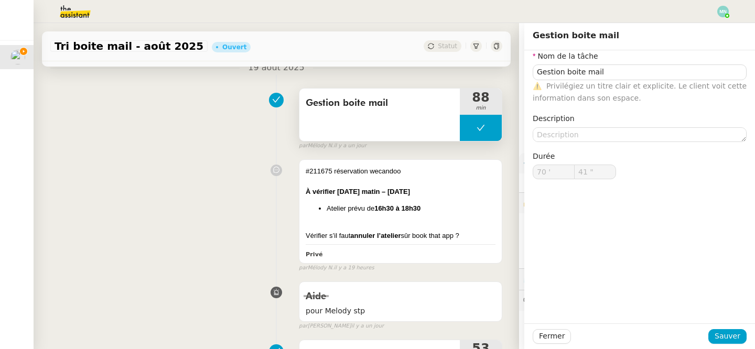
type input "Gestion boite mail"
type input "70 '"
type input "41 ""
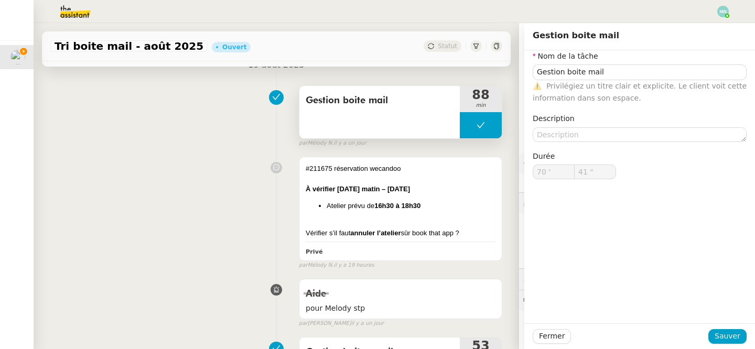
type input "Gestion boite mail"
type input "70 '"
type input "41 ""
type input "Gestion boite mail"
type input "70 '"
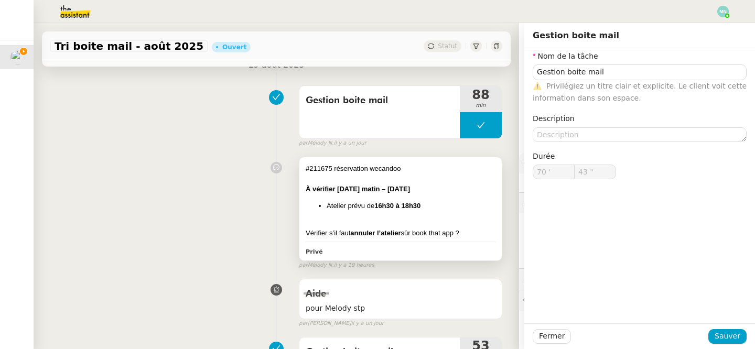
type input "44 ""
drag, startPoint x: 304, startPoint y: 166, endPoint x: 465, endPoint y: 236, distance: 175.0
click at [465, 236] on div "#211675 réservation wecandoo À vérifier [DATE] matin – [DATE] Atelier prévu de …" at bounding box center [400, 208] width 202 height 103
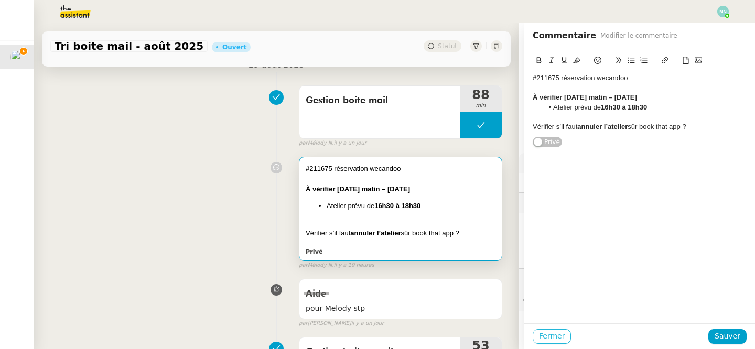
click at [557, 332] on span "Fermer" at bounding box center [552, 336] width 26 height 12
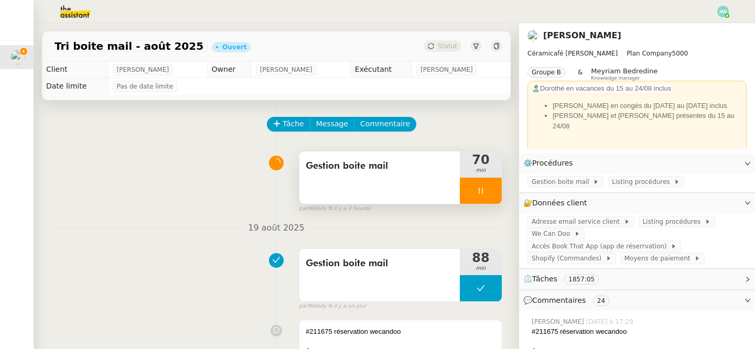
click at [473, 183] on div at bounding box center [481, 191] width 42 height 26
click at [487, 188] on icon at bounding box center [491, 191] width 8 height 8
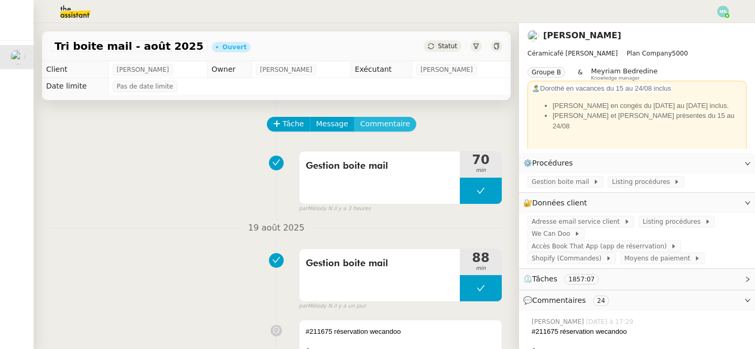
click at [380, 123] on span "Commentaire" at bounding box center [385, 124] width 50 height 12
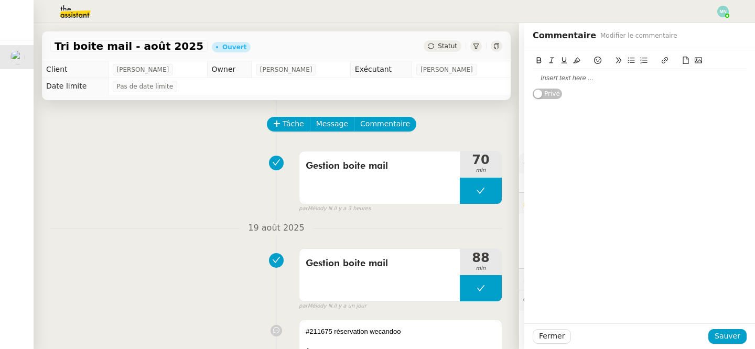
click at [546, 74] on div at bounding box center [639, 77] width 214 height 9
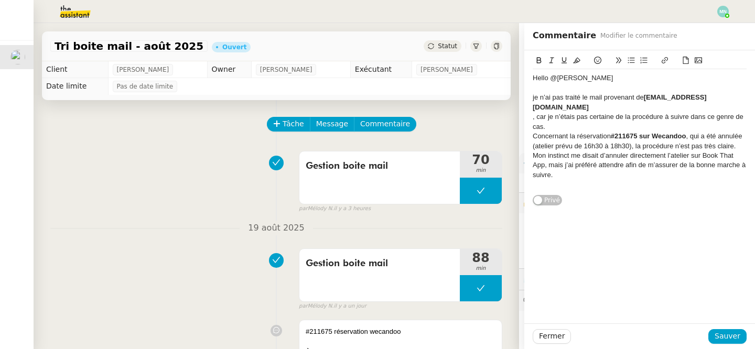
click at [534, 96] on div "je n’ai pas traité le mail provenant de [EMAIL_ADDRESS][DOMAIN_NAME]" at bounding box center [639, 102] width 214 height 19
click at [559, 117] on div ", car je n’étais pas certaine de la procédure à suivre dans ce genre de cas." at bounding box center [639, 121] width 214 height 19
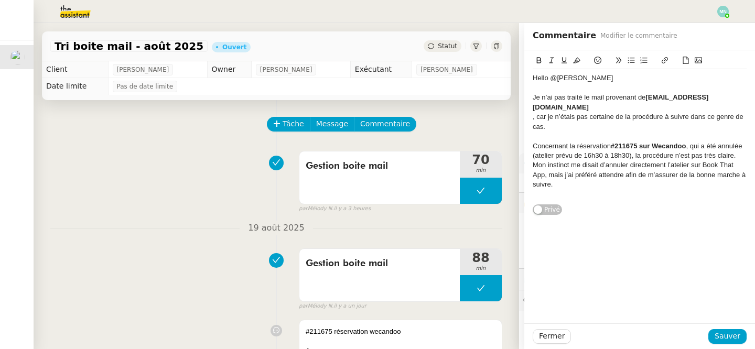
click at [617, 195] on div "Hello @Marylou Je n’ai pas traité le mail provenant de [EMAIL_ADDRESS][DOMAIN_N…" at bounding box center [639, 133] width 214 height 166
click at [567, 172] on div "Concernant la réservation #211675 sur Wecandoo , qui a été annulée (atelier pré…" at bounding box center [639, 165] width 214 height 48
click at [532, 98] on div "Je n’ai pas traité le mail provenant de [EMAIL_ADDRESS][DOMAIN_NAME]" at bounding box center [639, 102] width 214 height 19
click at [534, 141] on div "Concernant la réservation #211675 sur Wecandoo , qui a été annulée (atelier pré…" at bounding box center [639, 165] width 214 height 48
click at [586, 84] on div at bounding box center [639, 87] width 214 height 9
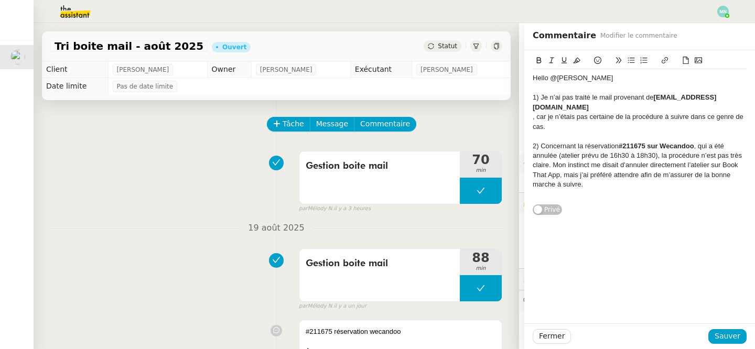
click at [587, 81] on div "Hello @[PERSON_NAME]" at bounding box center [639, 77] width 214 height 9
click at [728, 333] on span "Sauver" at bounding box center [727, 336] width 26 height 12
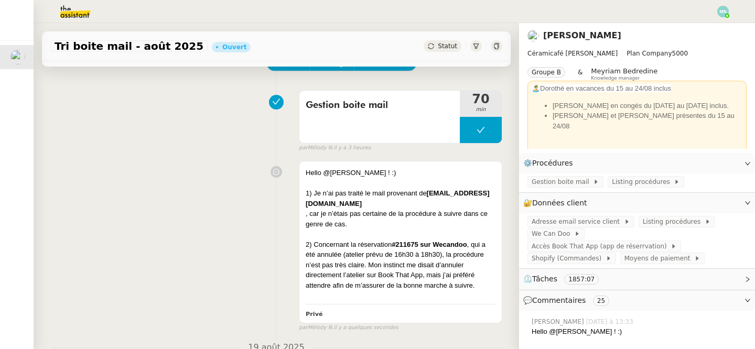
scroll to position [64, 0]
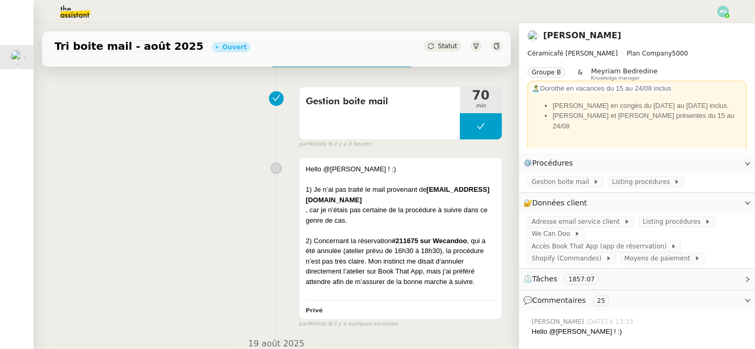
click at [449, 45] on span "Statut" at bounding box center [447, 45] width 19 height 7
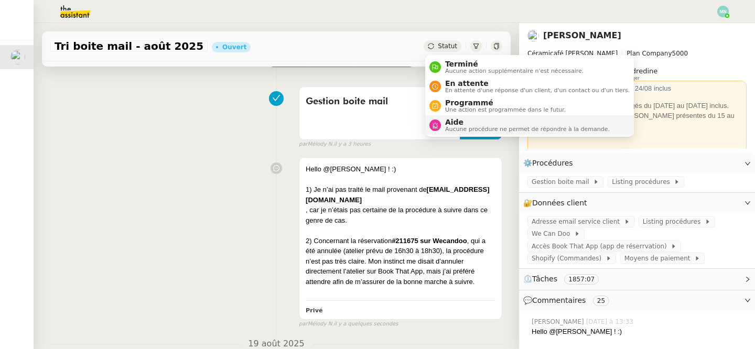
click at [470, 121] on span "Aide" at bounding box center [527, 122] width 165 height 8
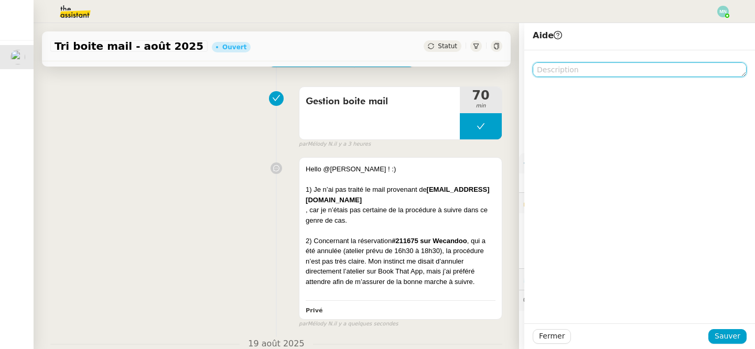
click at [570, 64] on textarea at bounding box center [639, 69] width 214 height 15
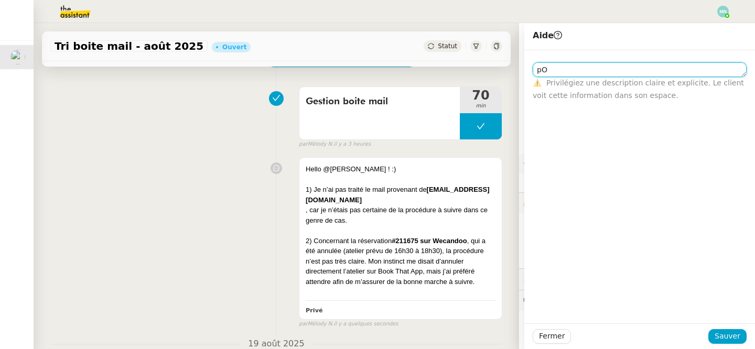
type textarea "p"
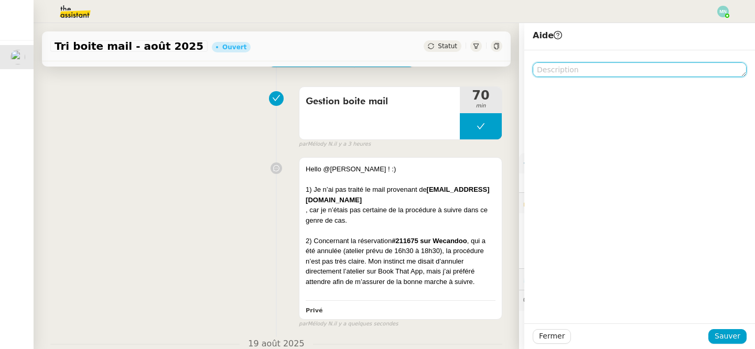
type textarea "p"
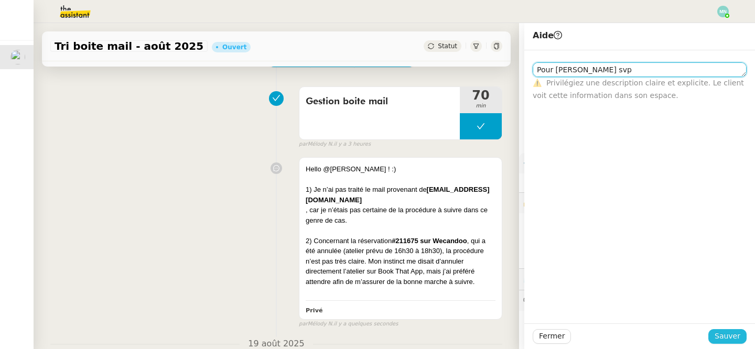
type textarea "Pour [PERSON_NAME] svp"
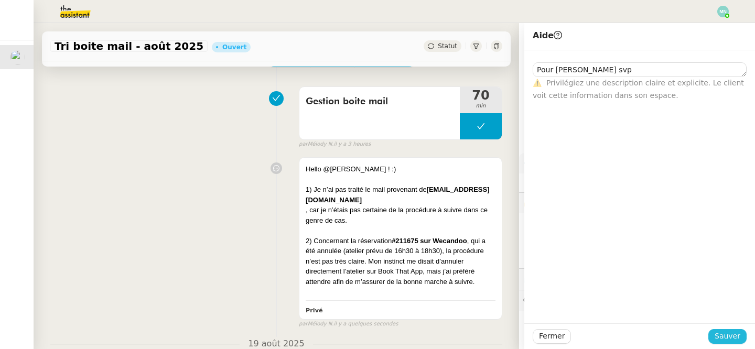
click at [739, 337] on span "Sauver" at bounding box center [727, 336] width 26 height 12
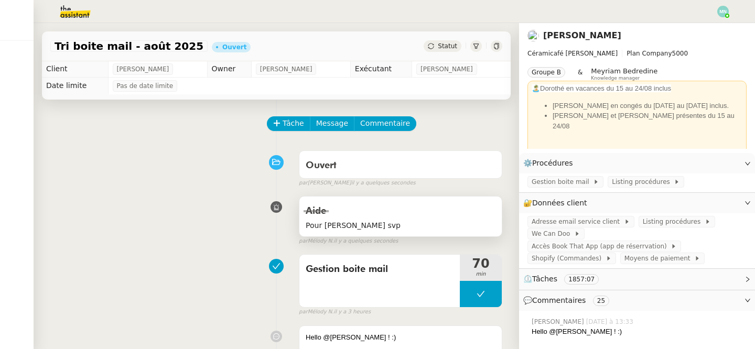
scroll to position [2, 0]
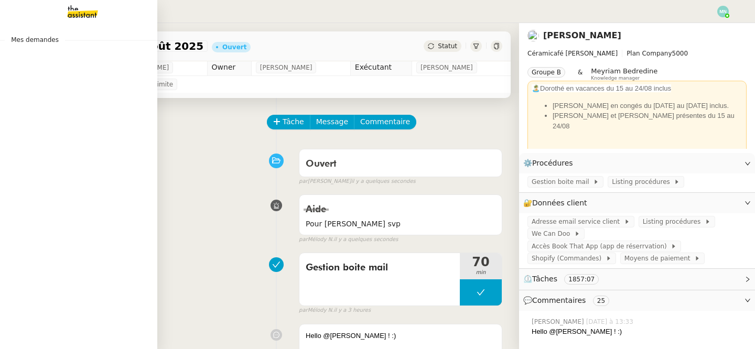
click at [74, 11] on img at bounding box center [74, 11] width 81 height 23
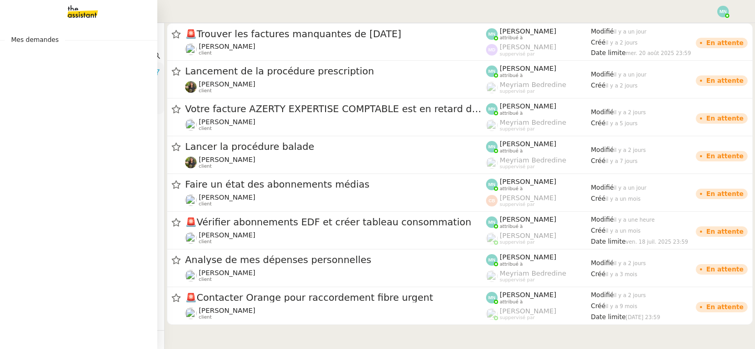
click at [74, 11] on img at bounding box center [74, 11] width 81 height 23
click at [77, 14] on img at bounding box center [74, 11] width 81 height 23
click at [47, 43] on span "Mes demandes" at bounding box center [35, 40] width 60 height 10
click at [30, 40] on span "Mes demandes" at bounding box center [35, 40] width 60 height 10
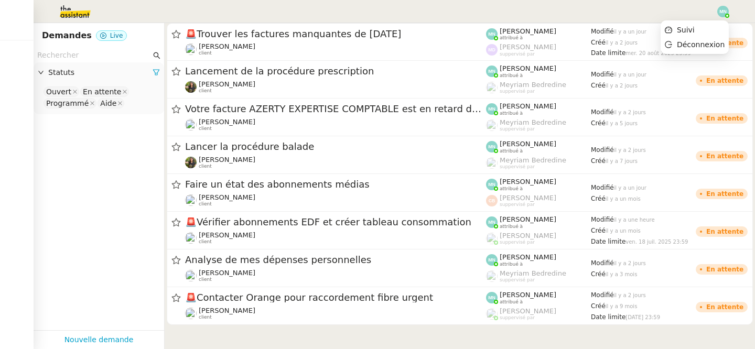
click at [722, 7] on img at bounding box center [723, 12] width 12 height 12
click at [696, 28] on li "Suivi" at bounding box center [694, 30] width 68 height 15
